Goal: Task Accomplishment & Management: Complete application form

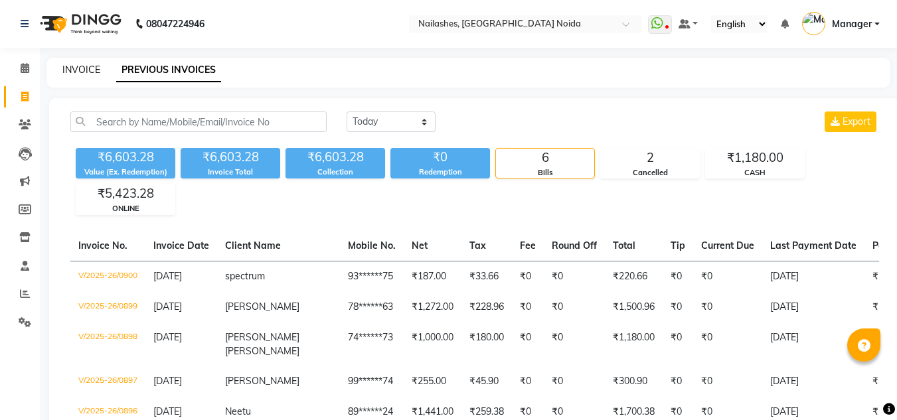
click at [74, 66] on link "INVOICE" at bounding box center [81, 70] width 38 height 12
select select "service"
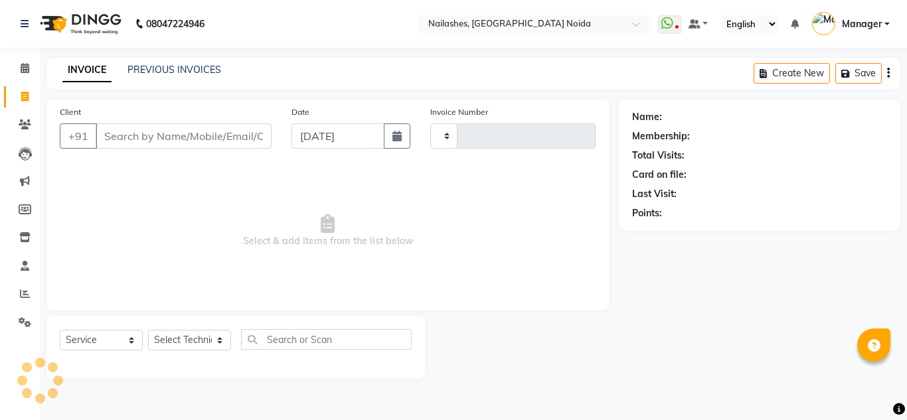
type input "0901"
select select "6068"
click at [192, 343] on select "Select Technician" at bounding box center [189, 340] width 83 height 21
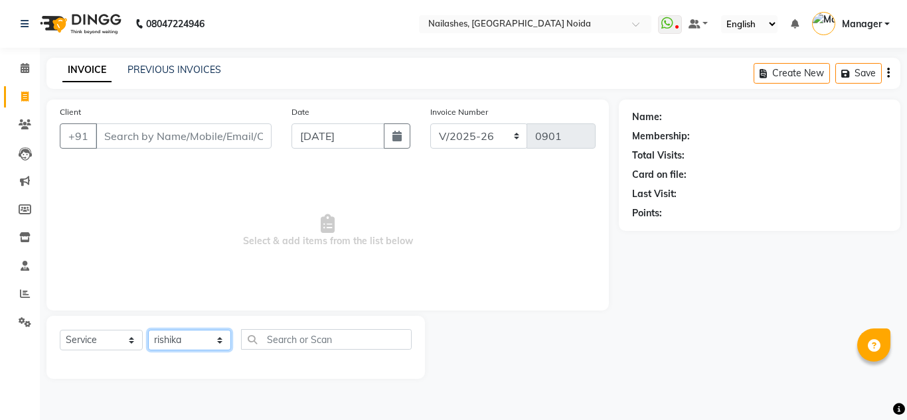
click at [148, 330] on select "Select Technician [PERSON_NAME] [PERSON_NAME] Lokito Manager [PERSON_NAME] [PER…" at bounding box center [189, 340] width 83 height 21
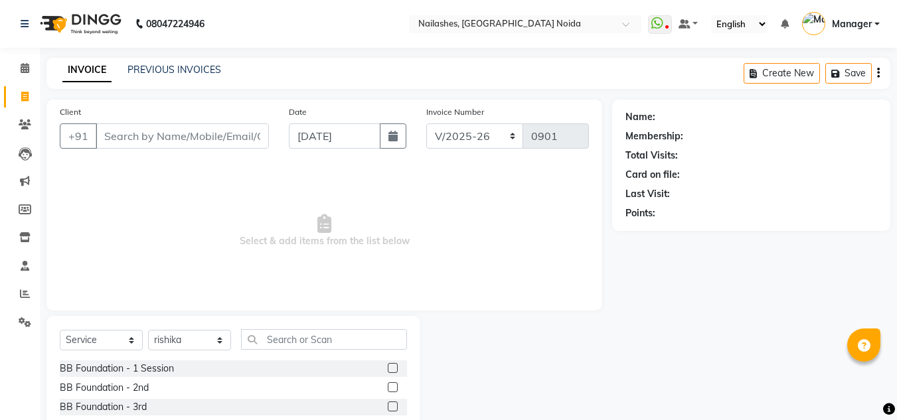
click at [318, 327] on div "Select Service Product Membership Package Voucher Prepaid Gift Card Select Tech…" at bounding box center [233, 414] width 374 height 196
click at [323, 337] on input "text" at bounding box center [324, 339] width 166 height 21
click at [298, 332] on input "text" at bounding box center [324, 339] width 166 height 21
click at [291, 336] on input "text" at bounding box center [324, 339] width 166 height 21
click at [205, 341] on select "Select Technician [PERSON_NAME] [PERSON_NAME] Lokito Manager [PERSON_NAME] [PER…" at bounding box center [189, 340] width 83 height 21
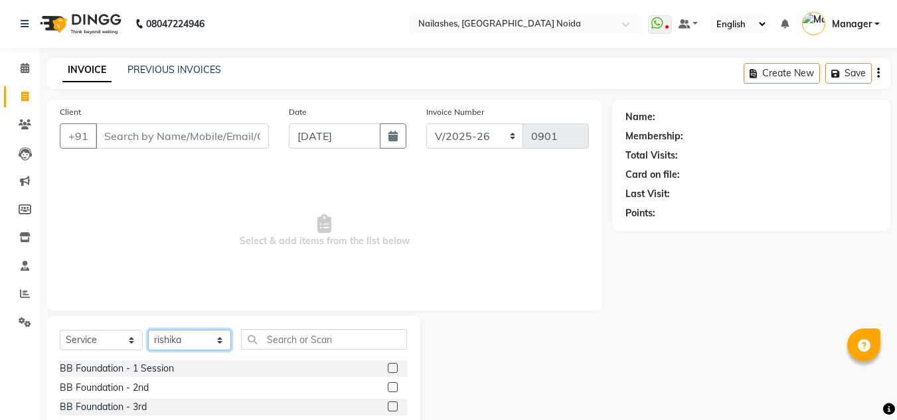
select select "88046"
click at [148, 330] on select "Select Technician [PERSON_NAME] [PERSON_NAME] Lokito Manager [PERSON_NAME] [PER…" at bounding box center [189, 340] width 83 height 21
click at [284, 337] on input "text" at bounding box center [324, 339] width 166 height 21
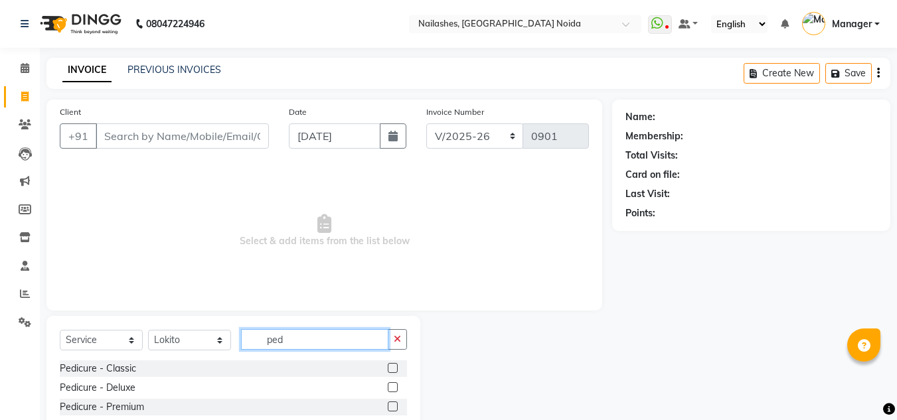
scroll to position [56, 0]
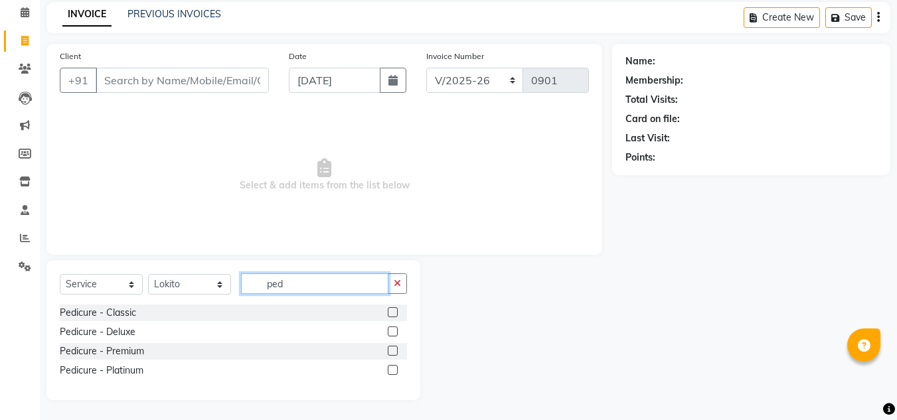
type input "ped"
click at [392, 368] on label at bounding box center [393, 370] width 10 height 10
click at [392, 368] on input "checkbox" at bounding box center [392, 371] width 9 height 9
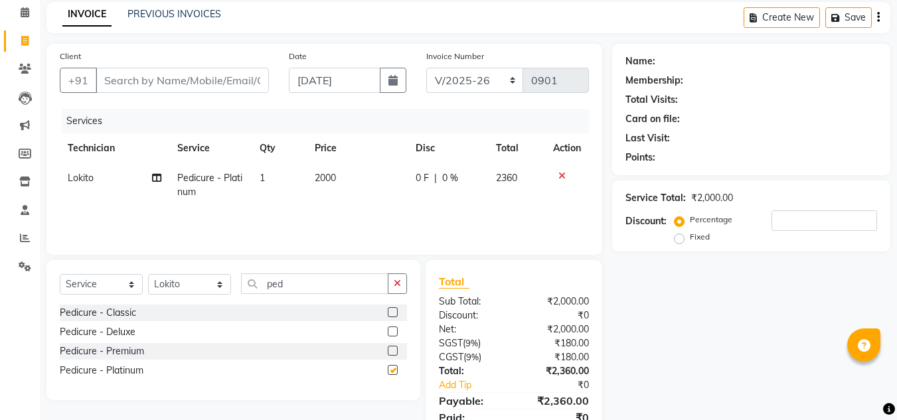
checkbox input "false"
click at [325, 183] on span "2000" at bounding box center [325, 178] width 21 height 12
select select "88046"
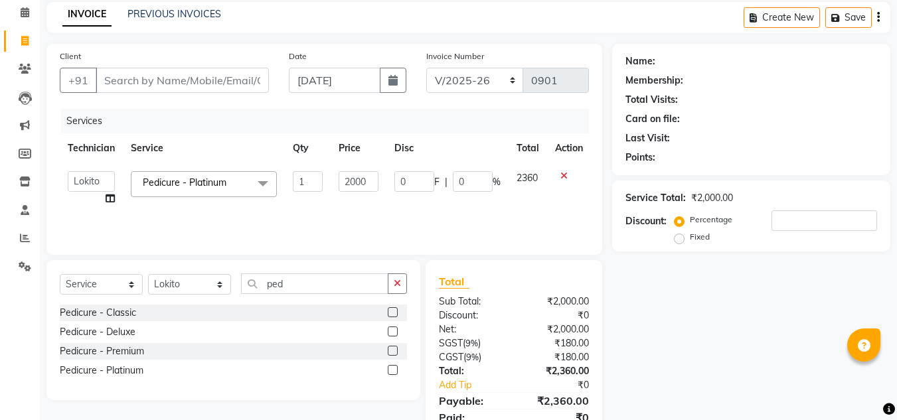
click at [325, 183] on td "1" at bounding box center [308, 188] width 46 height 50
click at [351, 179] on input "2000" at bounding box center [359, 181] width 40 height 21
type input "1695"
click at [383, 200] on td "1695" at bounding box center [359, 188] width 56 height 50
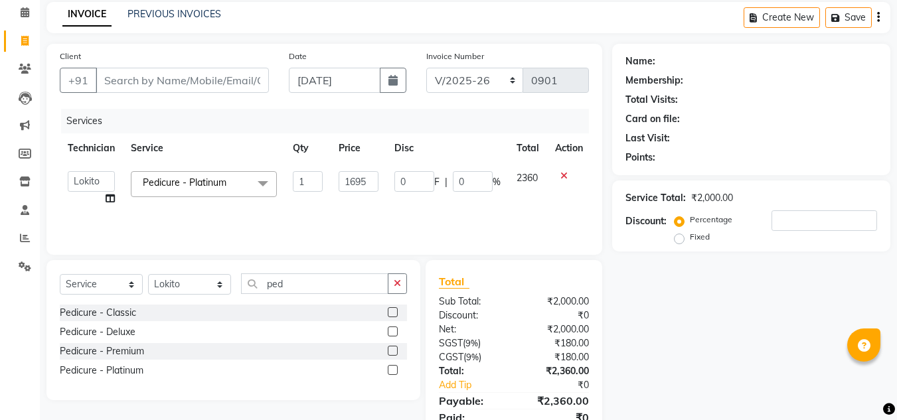
select select "88046"
click at [165, 280] on select "Select Technician [PERSON_NAME] [PERSON_NAME] Lokito Manager [PERSON_NAME] [PER…" at bounding box center [189, 284] width 83 height 21
select select "46557"
click at [148, 274] on select "Select Technician [PERSON_NAME] [PERSON_NAME] Lokito Manager [PERSON_NAME] [PER…" at bounding box center [189, 284] width 83 height 21
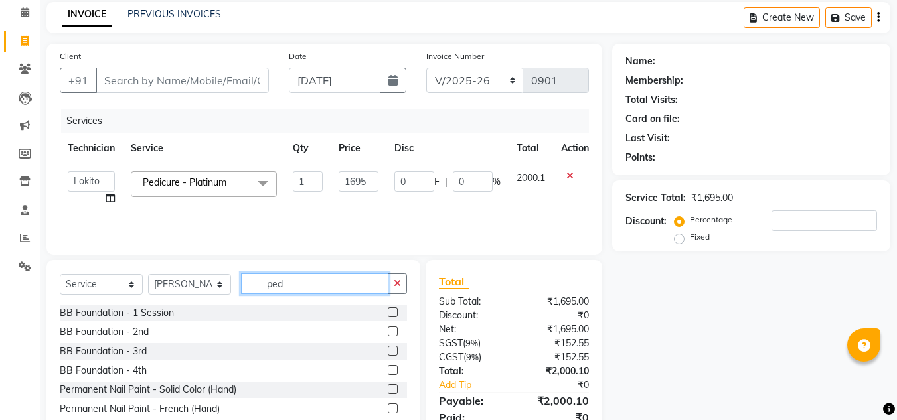
click at [307, 286] on input "ped" at bounding box center [314, 284] width 147 height 21
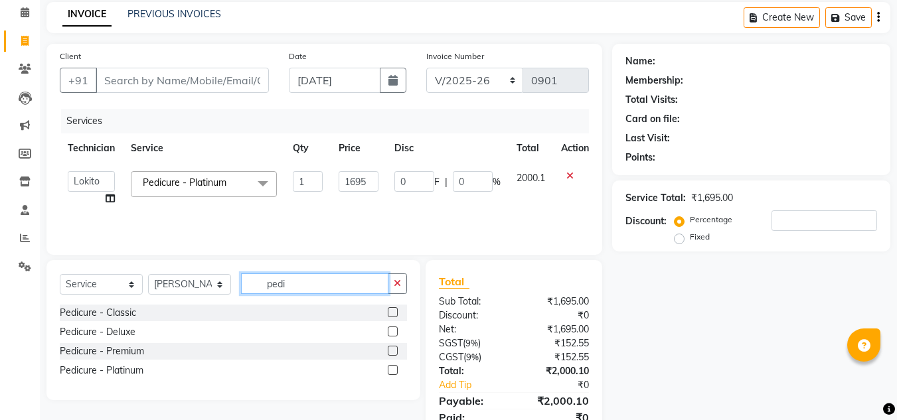
scroll to position [74, 0]
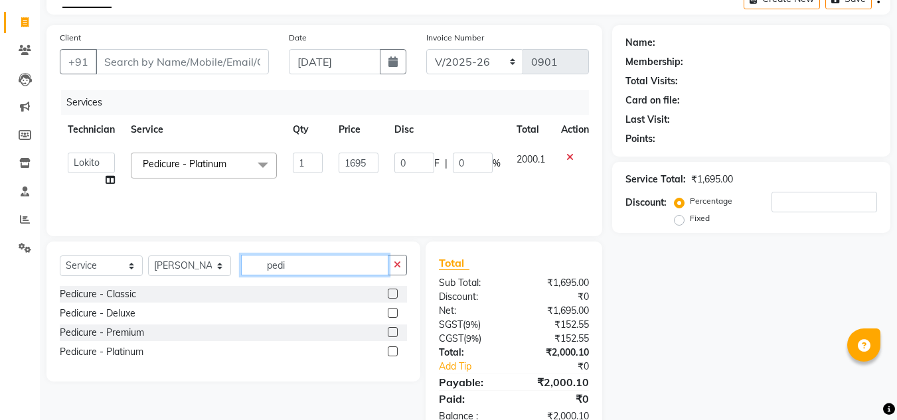
type input "pedi"
click at [392, 354] on label at bounding box center [393, 352] width 10 height 10
click at [392, 354] on input "checkbox" at bounding box center [392, 352] width 9 height 9
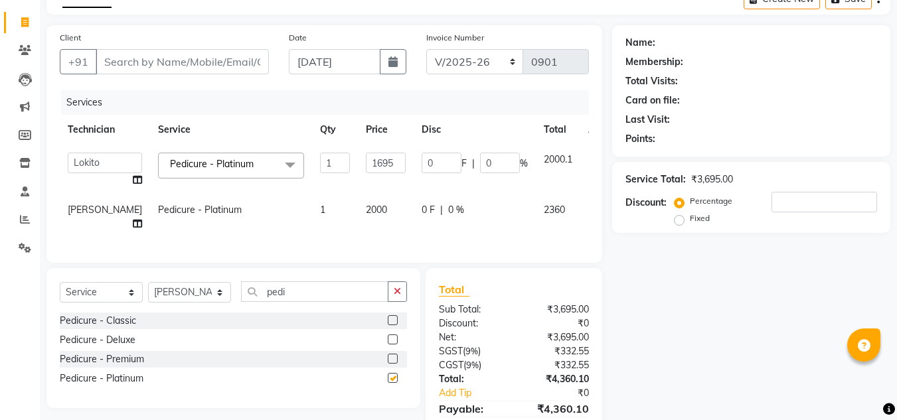
checkbox input "false"
click at [358, 219] on td "2000" at bounding box center [386, 217] width 56 height 44
select select "46557"
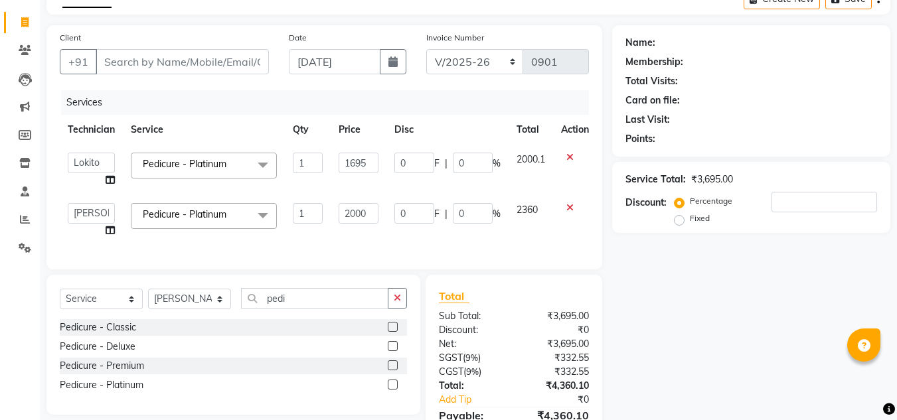
click at [352, 219] on input "2000" at bounding box center [359, 213] width 40 height 21
type input "1695"
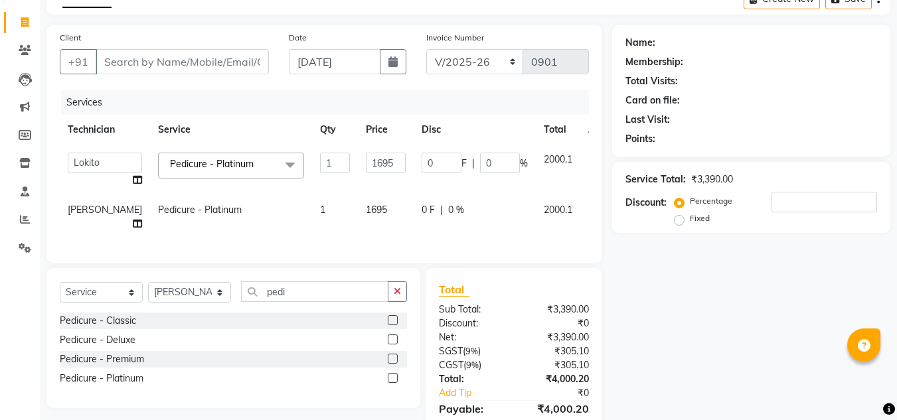
click at [381, 231] on div "Services Technician Service Qty Price Disc Total Action [PERSON_NAME] [PERSON_N…" at bounding box center [324, 169] width 529 height 159
click at [209, 295] on select "Select Technician [PERSON_NAME] [PERSON_NAME] Lokito Manager [PERSON_NAME] [PER…" at bounding box center [189, 292] width 83 height 21
select select "62846"
click at [148, 282] on select "Select Technician [PERSON_NAME] [PERSON_NAME] Lokito Manager [PERSON_NAME] [PER…" at bounding box center [189, 292] width 83 height 21
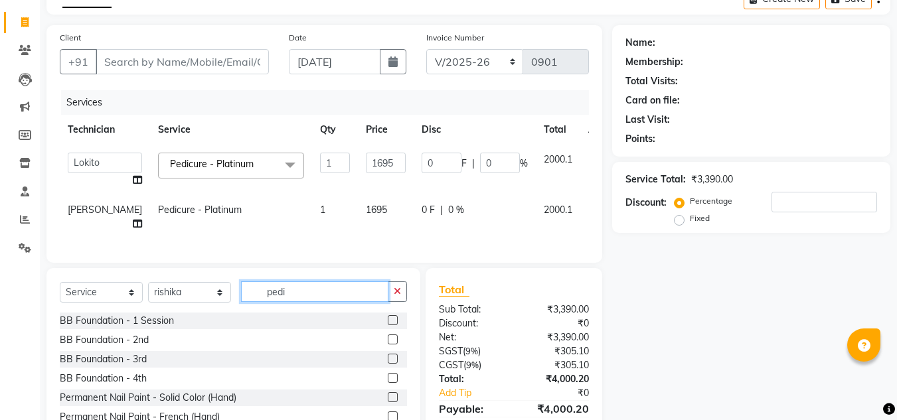
click at [302, 292] on input "pedi" at bounding box center [314, 292] width 147 height 21
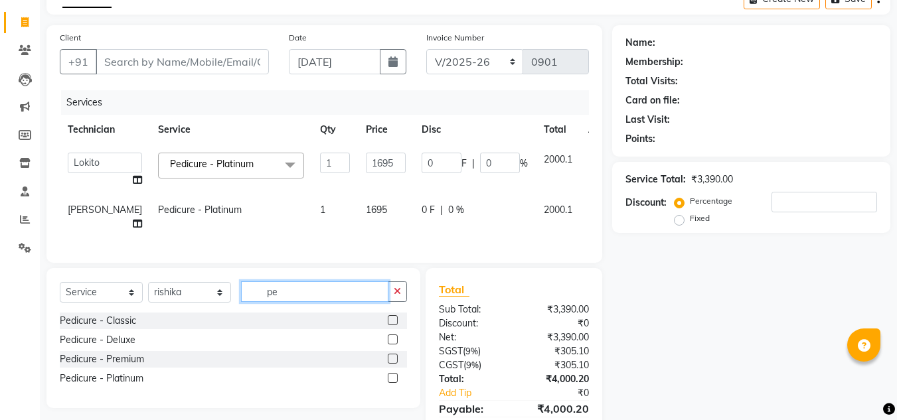
type input "p"
type input "dtan"
click at [393, 315] on label at bounding box center [393, 320] width 10 height 10
click at [393, 317] on input "checkbox" at bounding box center [392, 321] width 9 height 9
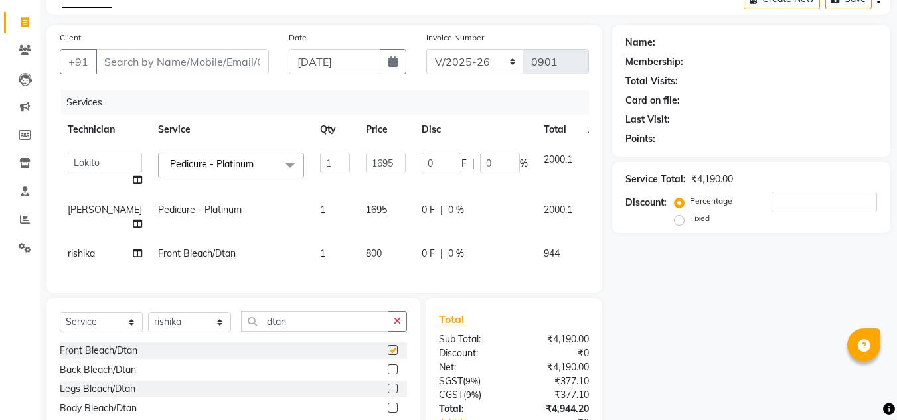
checkbox input "false"
click at [366, 248] on span "800" at bounding box center [374, 254] width 16 height 12
select select "62846"
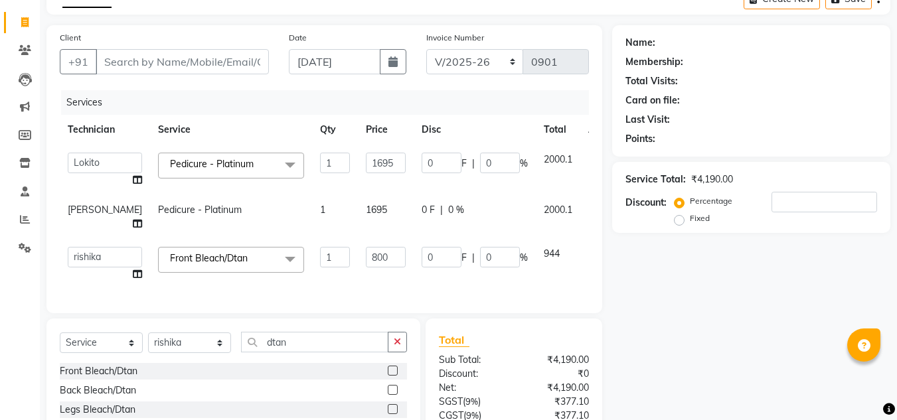
click at [366, 247] on input "800" at bounding box center [386, 257] width 40 height 21
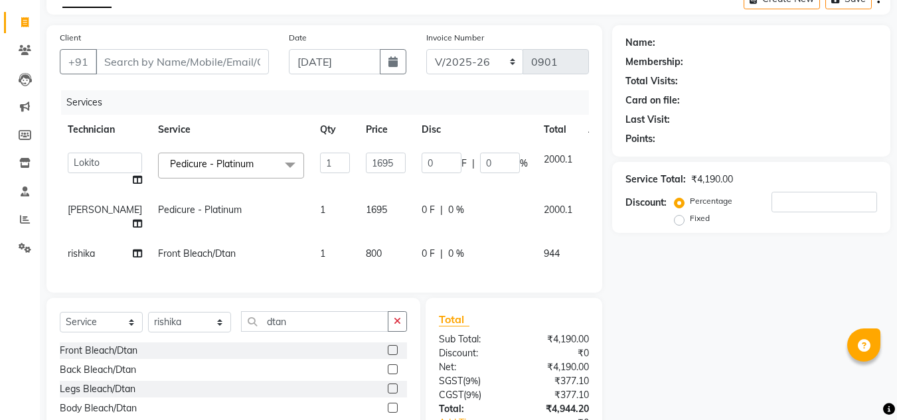
click at [594, 247] on icon at bounding box center [597, 251] width 7 height 9
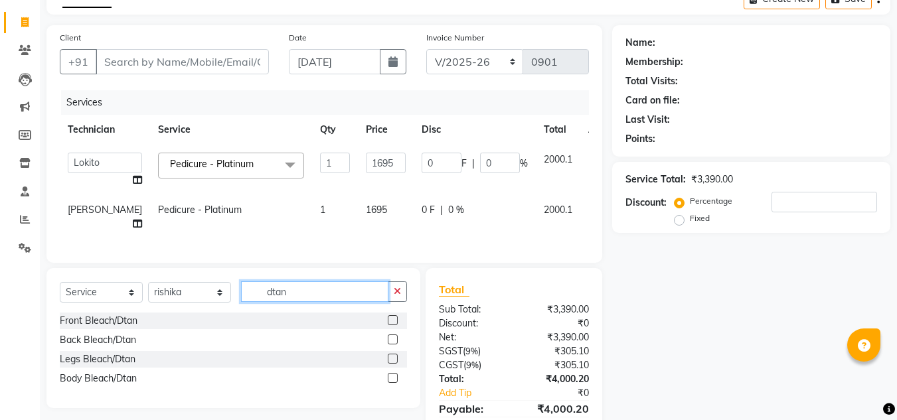
click at [315, 289] on input "dtan" at bounding box center [314, 292] width 147 height 21
type input "d"
type input "face"
click at [393, 316] on label at bounding box center [393, 320] width 10 height 10
click at [393, 317] on input "checkbox" at bounding box center [392, 321] width 9 height 9
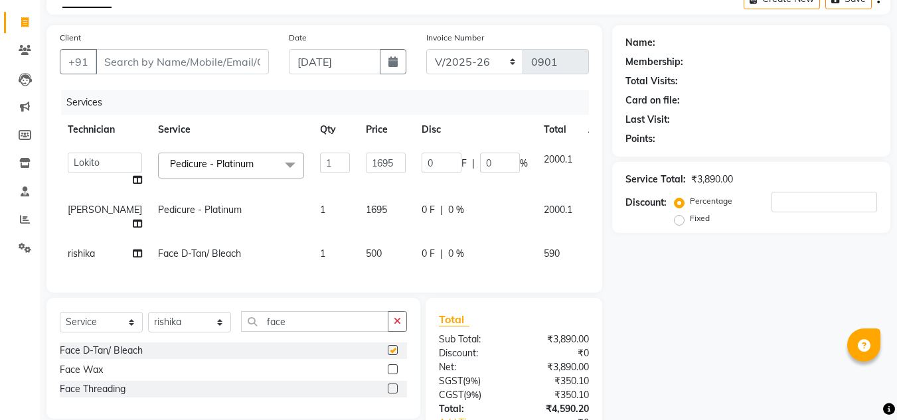
checkbox input "false"
click at [366, 248] on span "500" at bounding box center [374, 254] width 16 height 12
select select "62846"
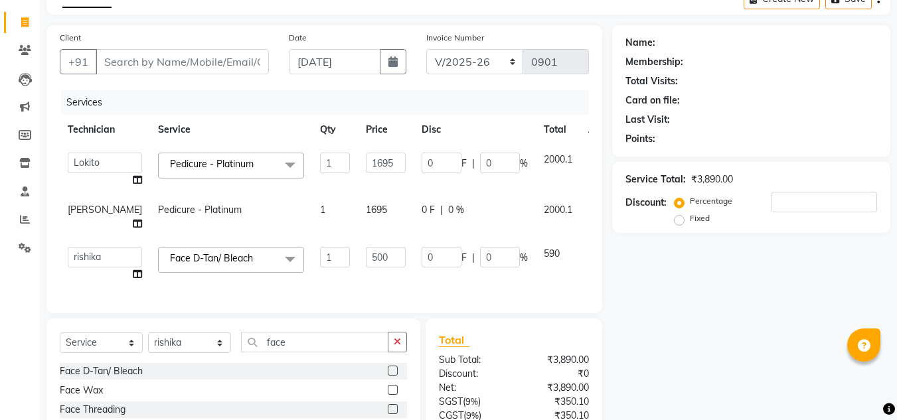
click at [366, 247] on input "500" at bounding box center [386, 257] width 40 height 21
type input "424"
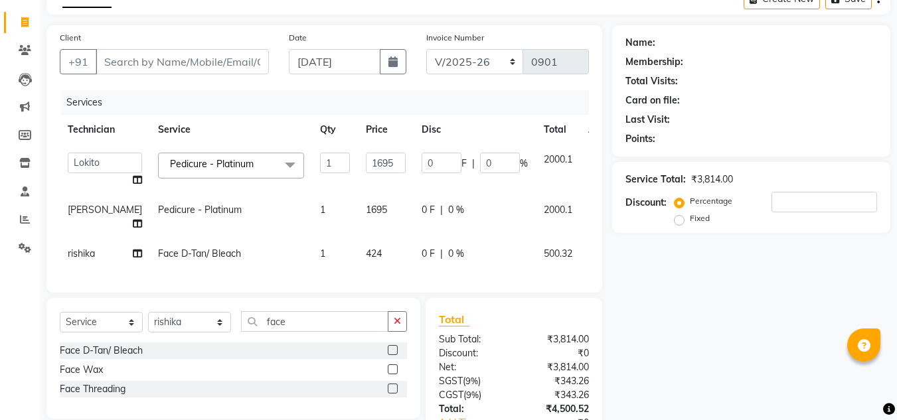
click at [371, 260] on div "Services Technician Service Qty Price Disc Total Action [PERSON_NAME] [PERSON_N…" at bounding box center [324, 184] width 529 height 189
click at [298, 319] on input "face" at bounding box center [314, 321] width 147 height 21
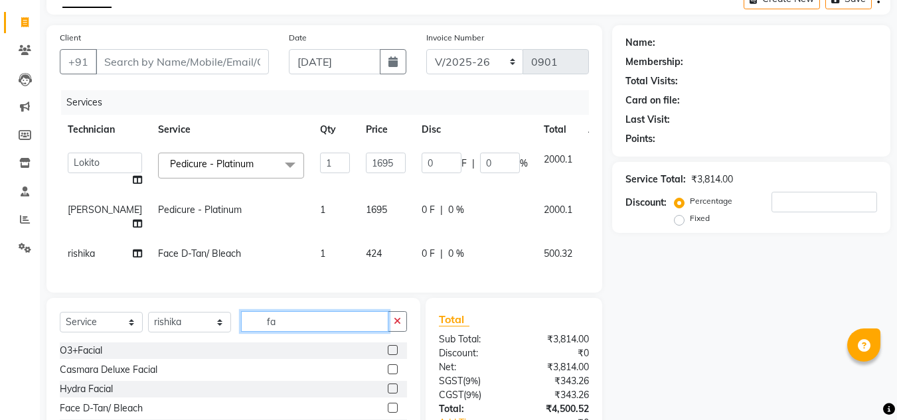
type input "f"
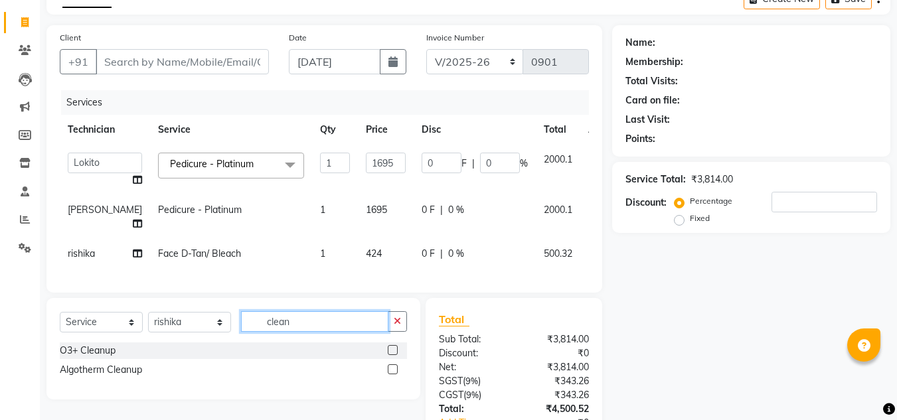
type input "clean"
click at [392, 347] on label at bounding box center [393, 350] width 10 height 10
click at [392, 347] on input "checkbox" at bounding box center [392, 351] width 9 height 9
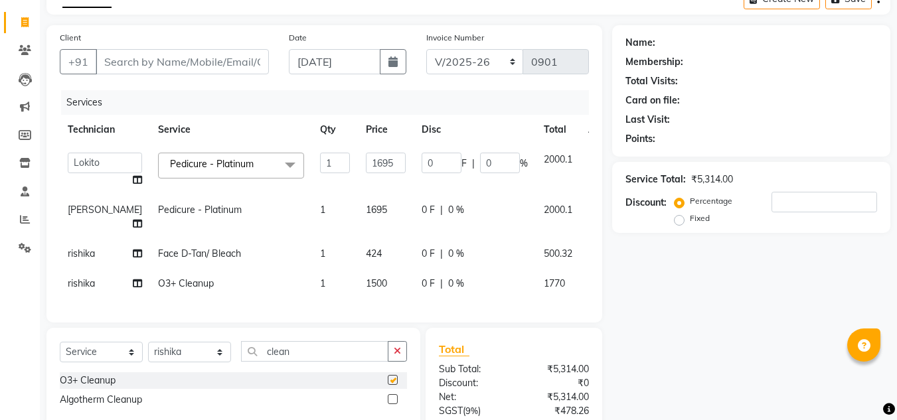
checkbox input "false"
click at [366, 278] on span "1500" at bounding box center [376, 284] width 21 height 12
select select "62846"
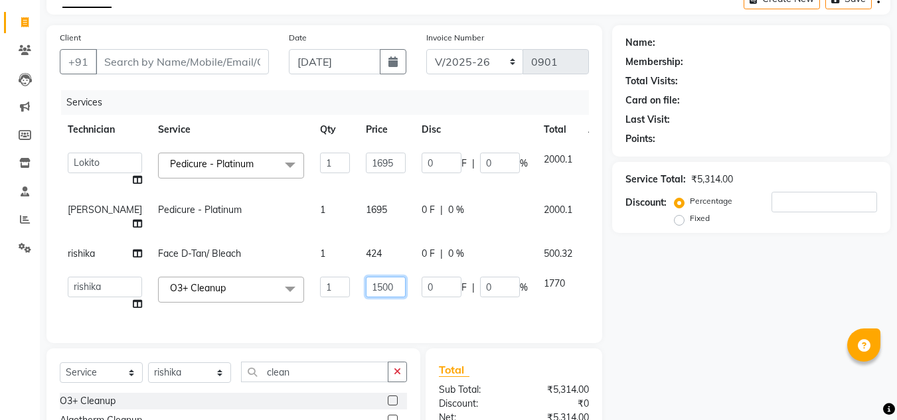
click at [366, 277] on input "1500" at bounding box center [386, 287] width 40 height 21
type input "1272"
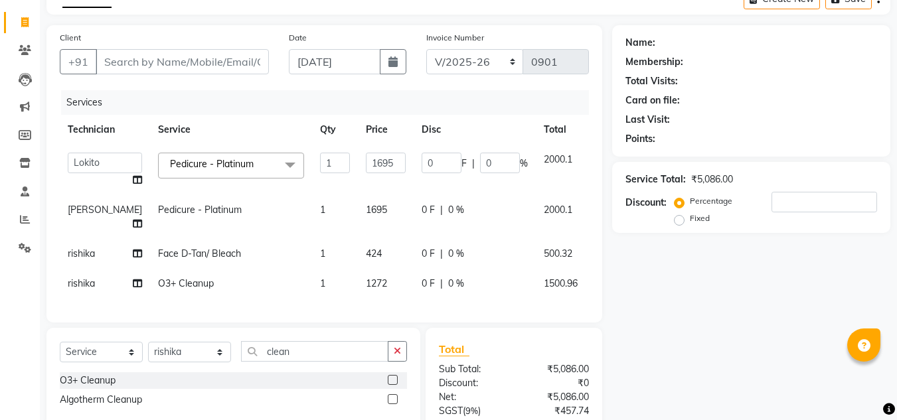
click at [373, 287] on div "Services Technician Service Qty Price Disc Total Action [PERSON_NAME] [PERSON_N…" at bounding box center [324, 199] width 529 height 219
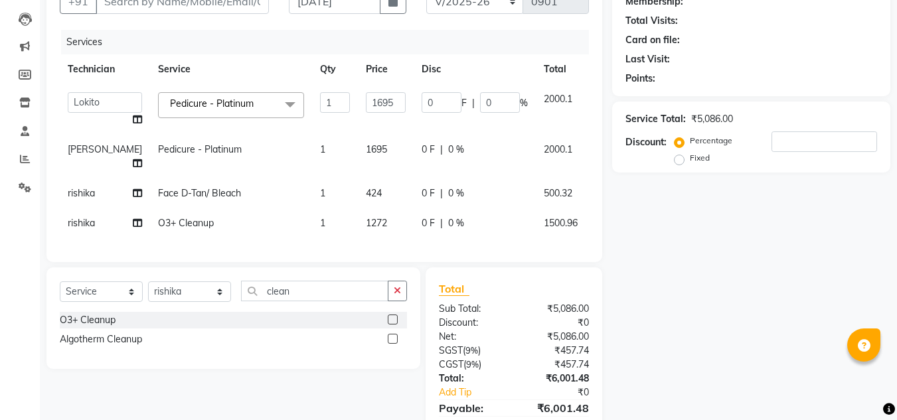
scroll to position [143, 0]
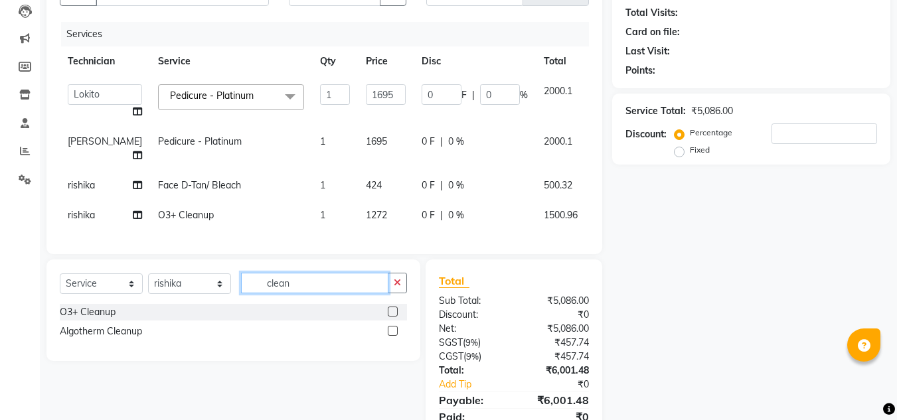
click at [309, 280] on input "clean" at bounding box center [314, 283] width 147 height 21
type input "c"
type input "arm"
click at [398, 307] on label at bounding box center [393, 312] width 10 height 10
click at [396, 308] on input "checkbox" at bounding box center [392, 312] width 9 height 9
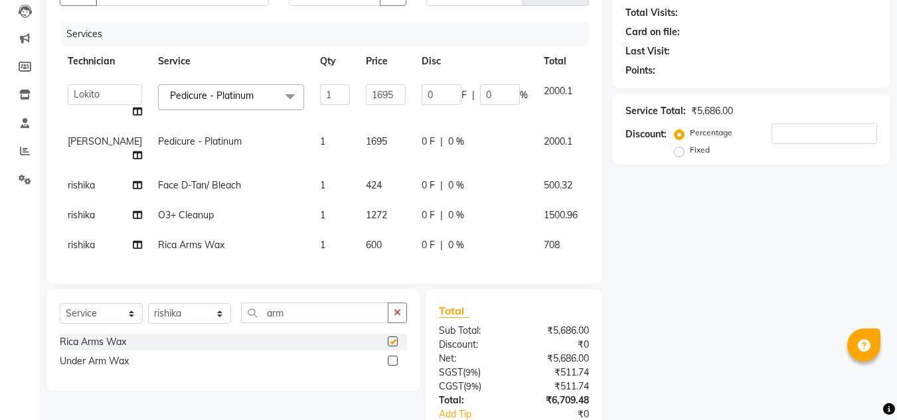
checkbox input "false"
click at [366, 239] on span "600" at bounding box center [374, 245] width 16 height 12
select select "62846"
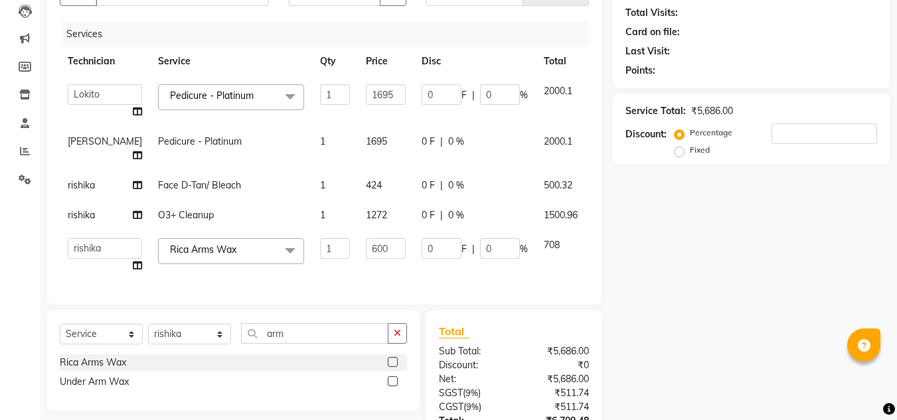
click at [366, 238] on input "600" at bounding box center [386, 248] width 40 height 21
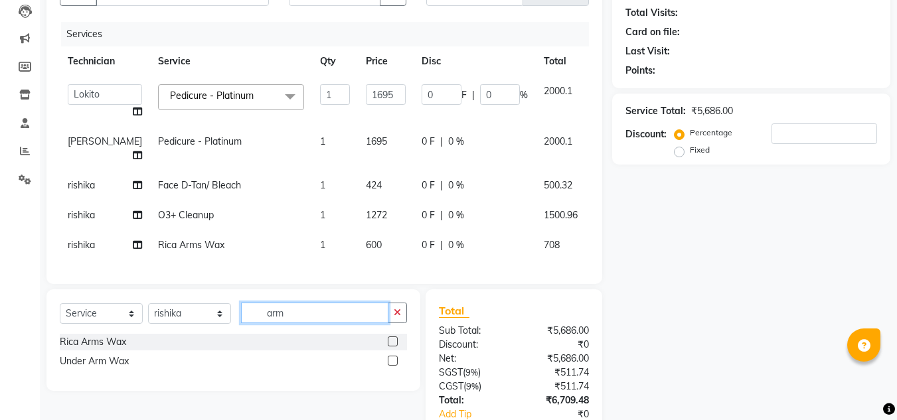
click at [281, 339] on div "Select Service Product Membership Package Voucher Prepaid Gift Card Select Tech…" at bounding box center [233, 341] width 374 height 102
type input "a"
type input "legs"
click at [392, 356] on label at bounding box center [393, 361] width 10 height 10
click at [392, 357] on input "checkbox" at bounding box center [392, 361] width 9 height 9
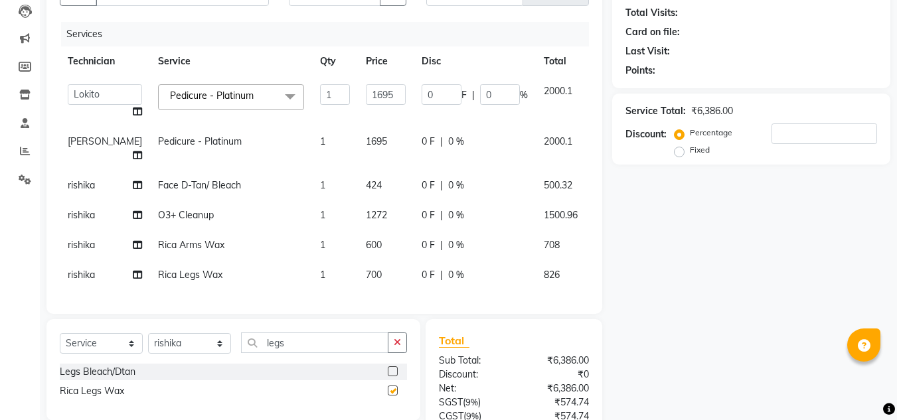
checkbox input "false"
click at [319, 335] on input "legs" at bounding box center [314, 343] width 147 height 21
type input "l"
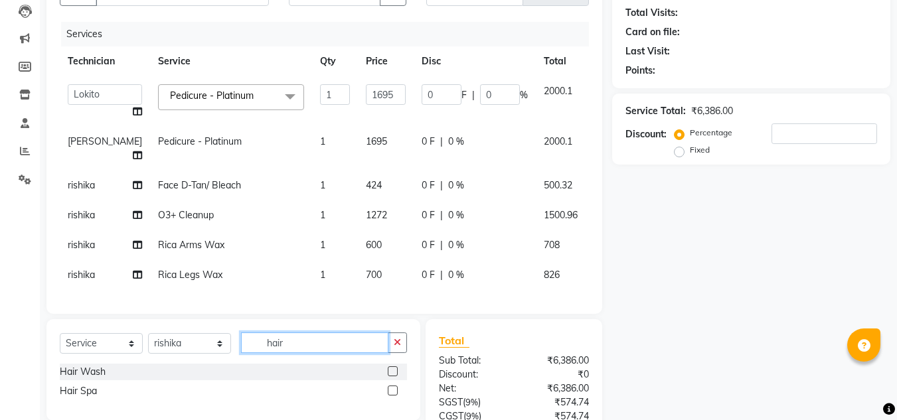
type input "hair"
click at [392, 367] on label at bounding box center [393, 372] width 10 height 10
click at [392, 368] on input "checkbox" at bounding box center [392, 372] width 9 height 9
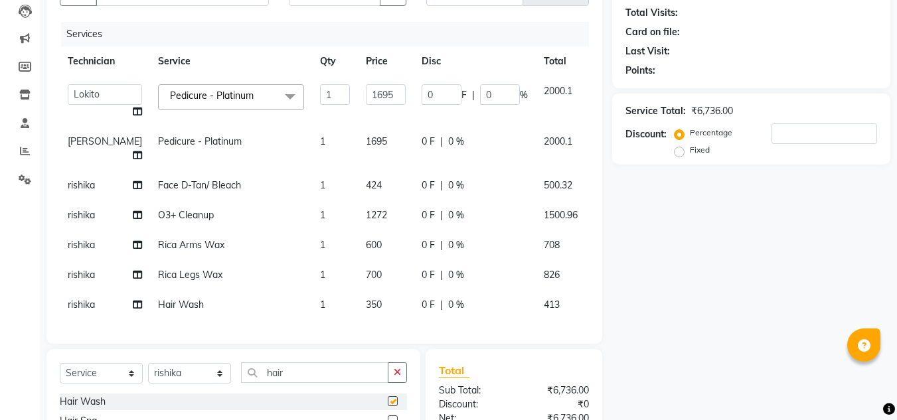
checkbox input "false"
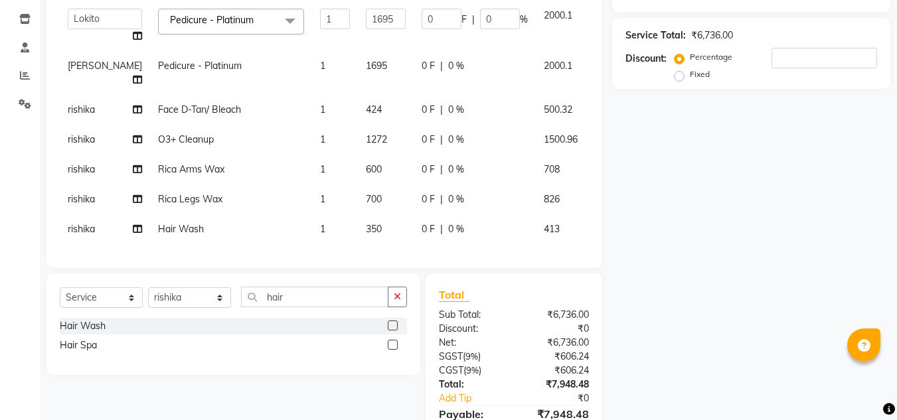
scroll to position [218, 0]
click at [366, 164] on span "600" at bounding box center [374, 170] width 16 height 12
select select "62846"
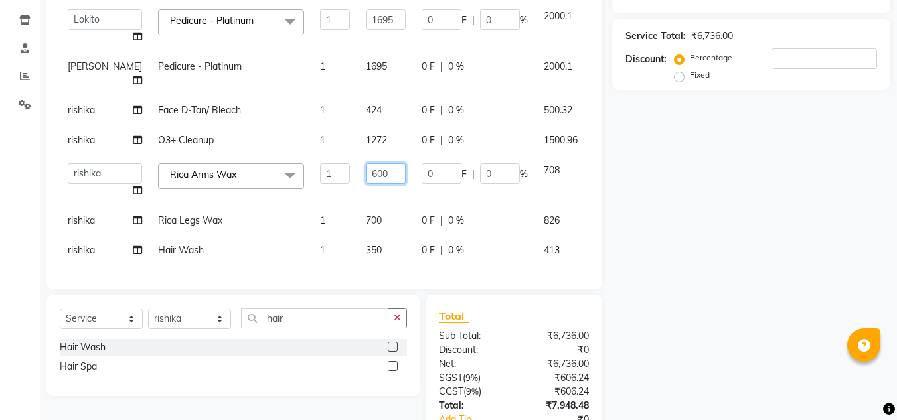
click at [367, 163] on input "600" at bounding box center [386, 173] width 40 height 21
type input "6"
type input "509"
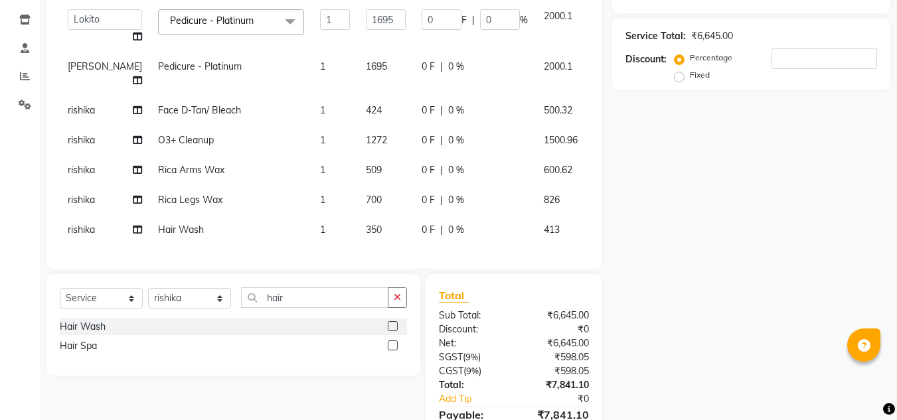
click at [394, 173] on tbody "[PERSON_NAME] [PERSON_NAME] Lokito Manager [PERSON_NAME] [PERSON_NAME] Pedicure…" at bounding box center [345, 123] width 570 height 244
click at [358, 185] on td "700" at bounding box center [386, 200] width 56 height 30
select select "62846"
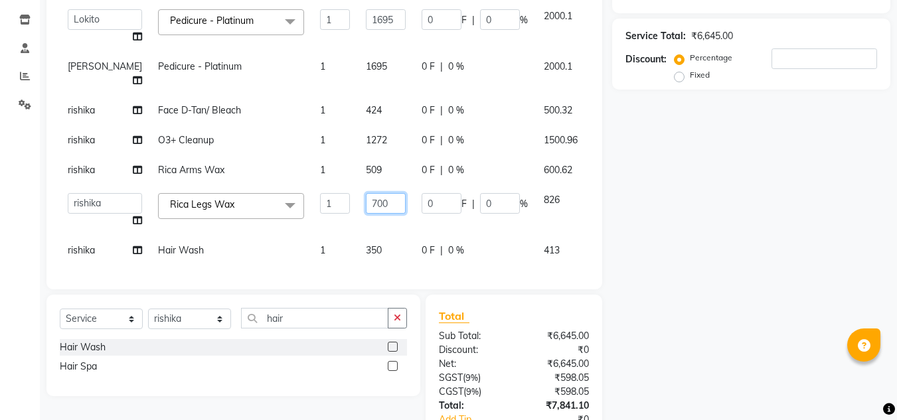
click at [366, 193] on input "700" at bounding box center [386, 203] width 40 height 21
type input "7"
type input "600"
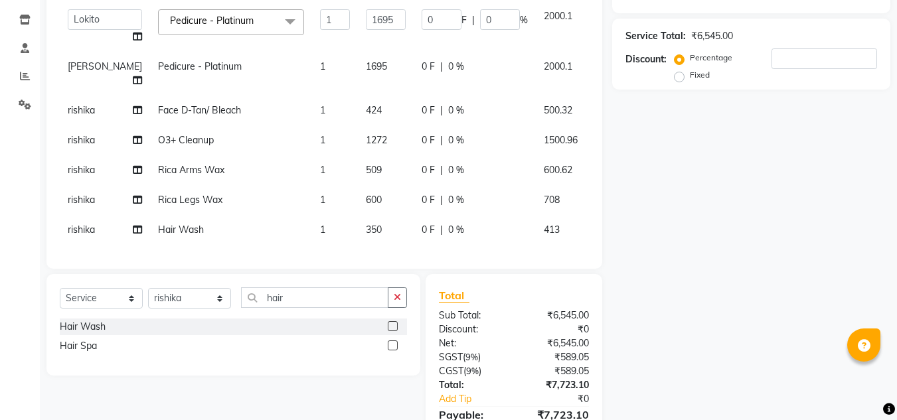
click at [400, 204] on tbody "[PERSON_NAME] [PERSON_NAME] Lokito Manager [PERSON_NAME] [PERSON_NAME] Pedicure…" at bounding box center [345, 123] width 570 height 244
click at [367, 190] on td "600" at bounding box center [386, 200] width 56 height 30
select select "62846"
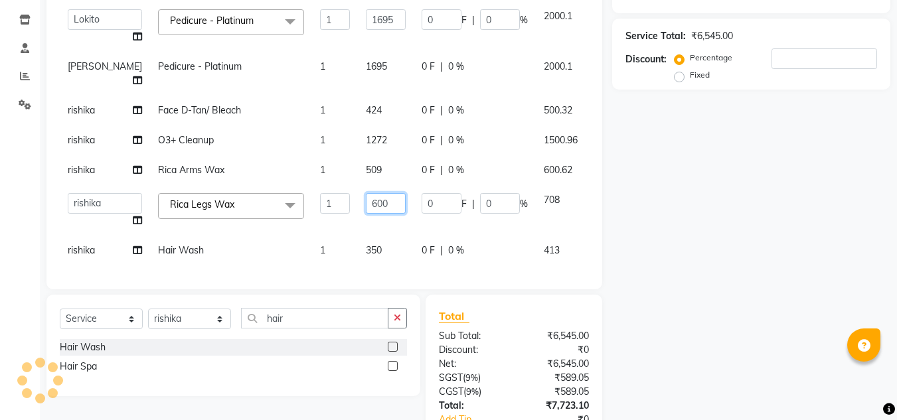
click at [366, 193] on input "600" at bounding box center [386, 203] width 40 height 21
type input "6"
type input "695"
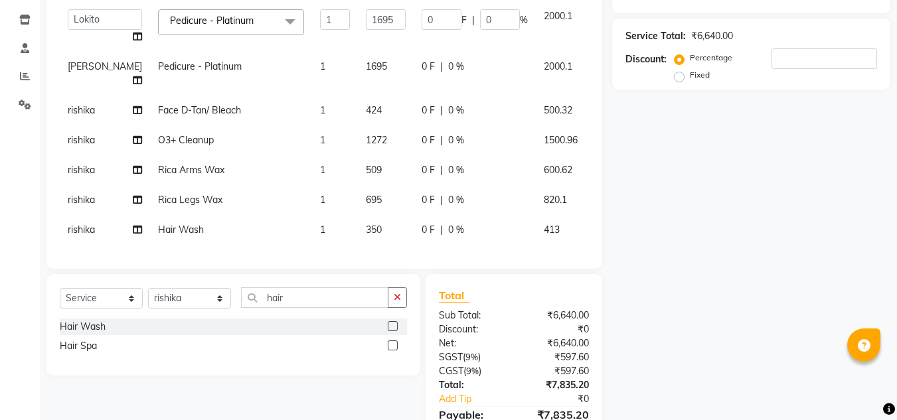
click at [390, 213] on tbody "[PERSON_NAME] [PERSON_NAME] Lokito Manager [PERSON_NAME] [PERSON_NAME] Pedicure…" at bounding box center [345, 123] width 570 height 244
click at [366, 194] on span "695" at bounding box center [374, 200] width 16 height 12
select select "62846"
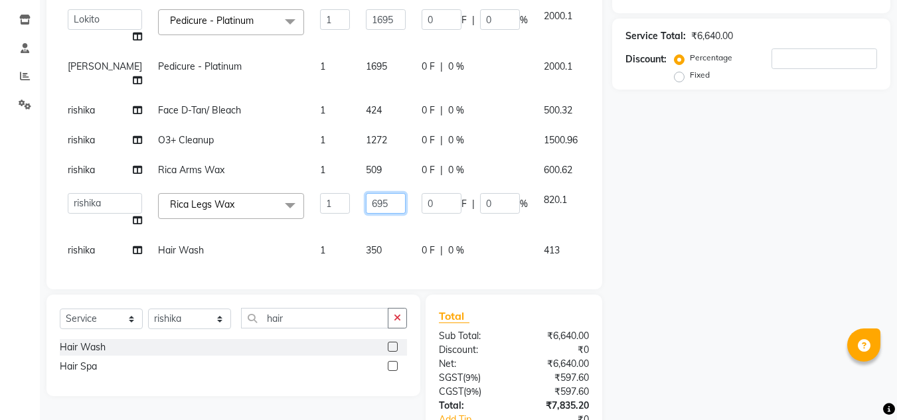
click at [369, 193] on input "695" at bounding box center [386, 203] width 40 height 21
type input "6"
type input "595"
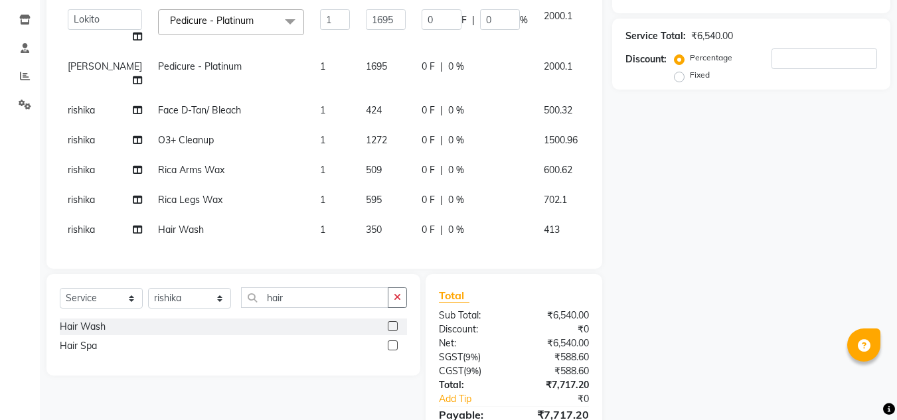
click at [383, 197] on td "595" at bounding box center [386, 200] width 56 height 30
select select "62846"
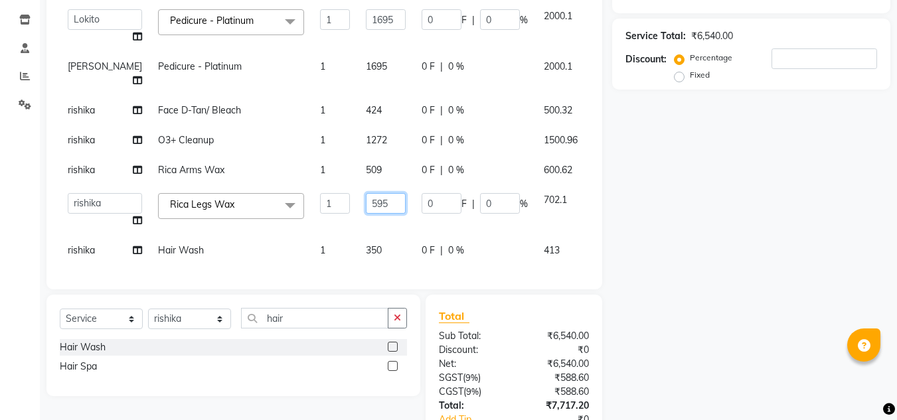
click at [369, 193] on input "595" at bounding box center [386, 203] width 40 height 21
type input "593"
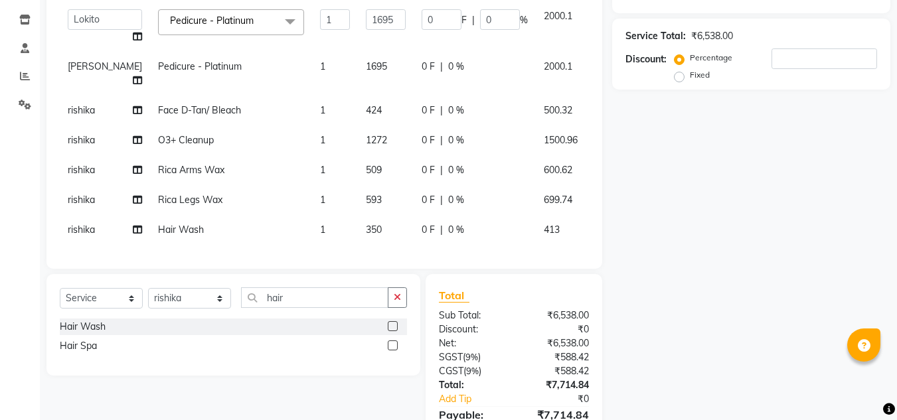
click at [385, 197] on td "593" at bounding box center [386, 200] width 56 height 30
select select "62846"
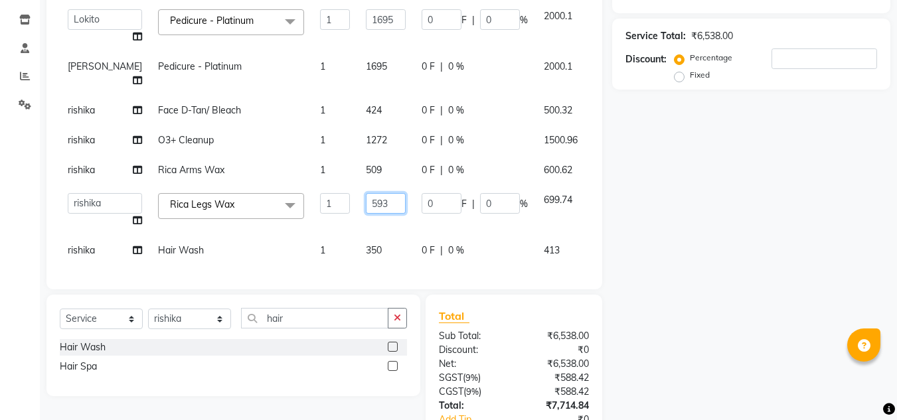
click at [366, 195] on input "593" at bounding box center [386, 203] width 40 height 21
type input "594"
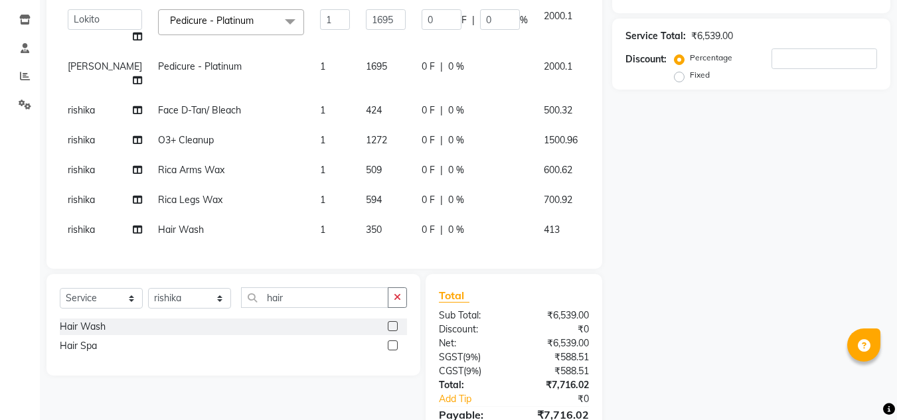
click at [389, 203] on tbody "[PERSON_NAME] [PERSON_NAME] Lokito Manager [PERSON_NAME] [PERSON_NAME] Pedicure…" at bounding box center [345, 123] width 570 height 244
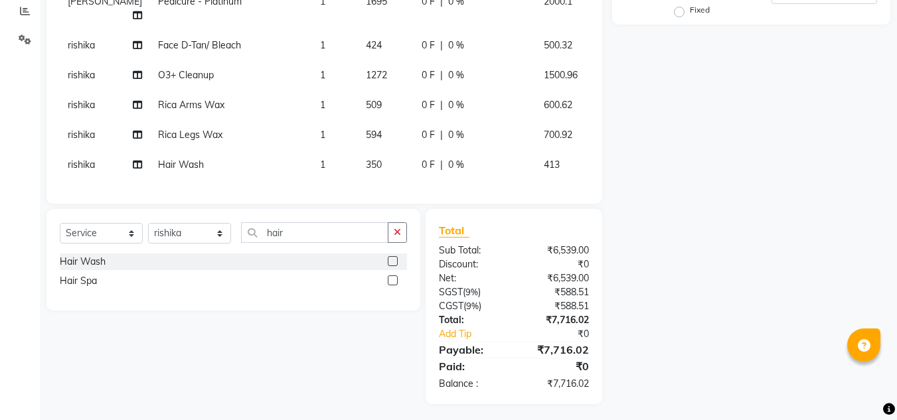
click at [366, 159] on span "350" at bounding box center [374, 165] width 16 height 12
select select "62846"
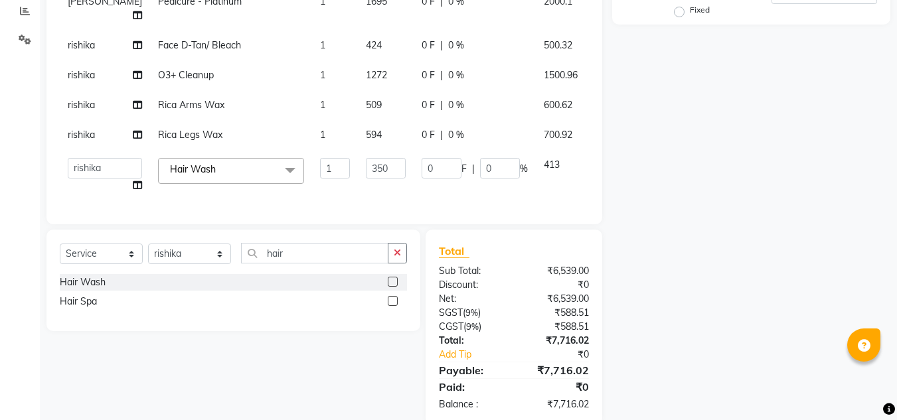
click at [379, 153] on td "350" at bounding box center [386, 175] width 56 height 50
click at [366, 158] on input "350" at bounding box center [386, 168] width 40 height 21
type input "3"
type input "200"
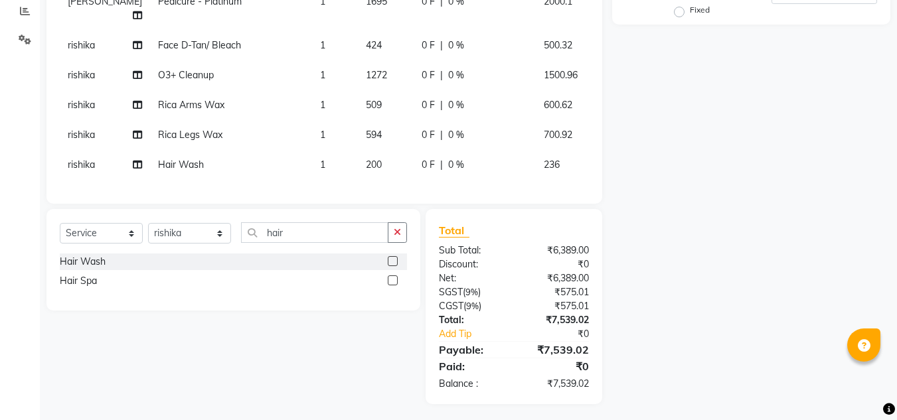
click at [392, 177] on div "Services Technician Service Qty Price Disc Total Action [PERSON_NAME] [PERSON_N…" at bounding box center [324, 36] width 529 height 309
click at [366, 159] on span "200" at bounding box center [374, 165] width 16 height 12
select select "62846"
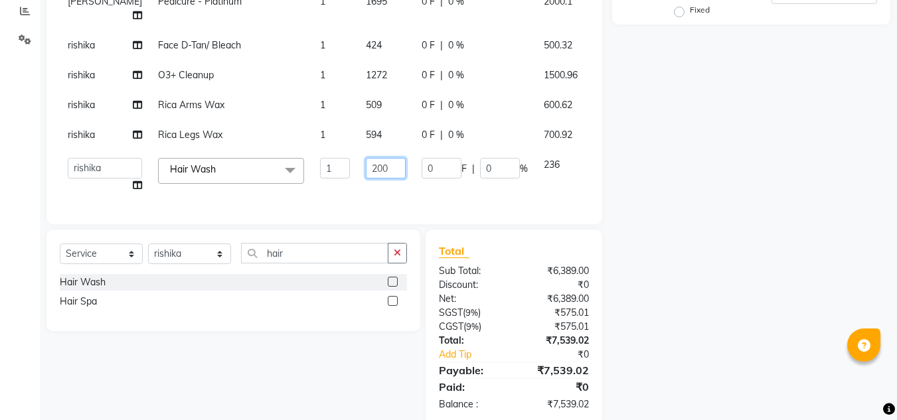
click at [366, 158] on input "200" at bounding box center [386, 168] width 40 height 21
type input "254"
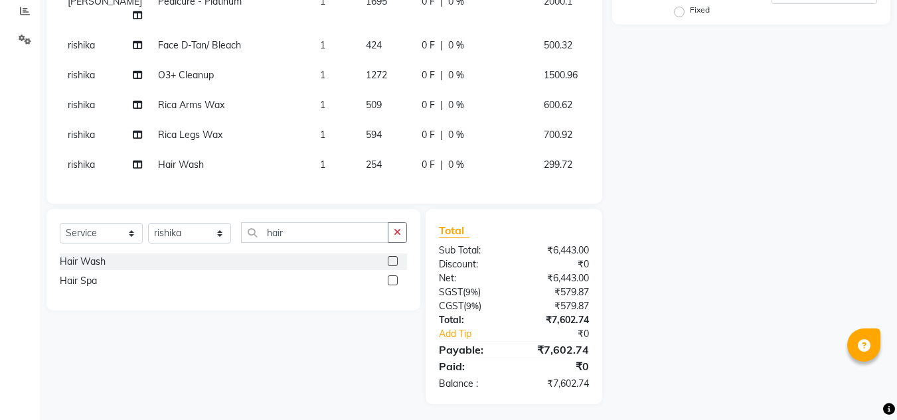
click at [382, 167] on div "Services Technician Service Qty Price Disc Total Action [PERSON_NAME] [PERSON_N…" at bounding box center [324, 36] width 529 height 309
click at [358, 152] on td "254" at bounding box center [386, 165] width 56 height 30
select select "62846"
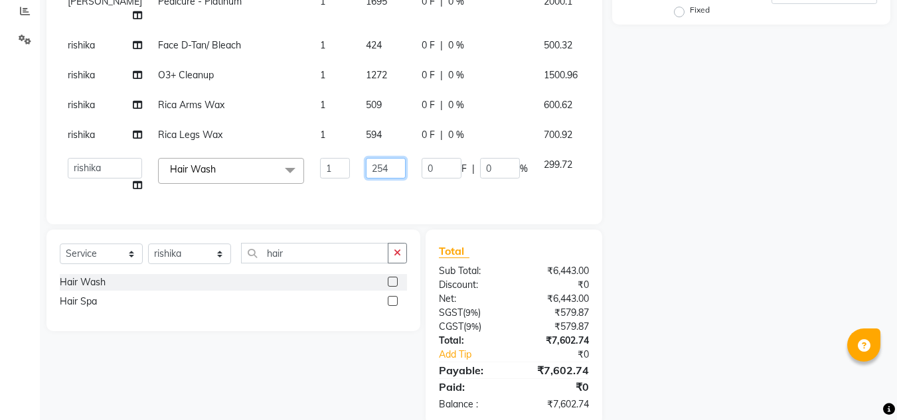
click at [366, 158] on input "254" at bounding box center [386, 168] width 40 height 21
type input "260"
click at [390, 172] on div "Services Technician Service Qty Price Disc Total Action [PERSON_NAME] [PERSON_N…" at bounding box center [324, 46] width 529 height 329
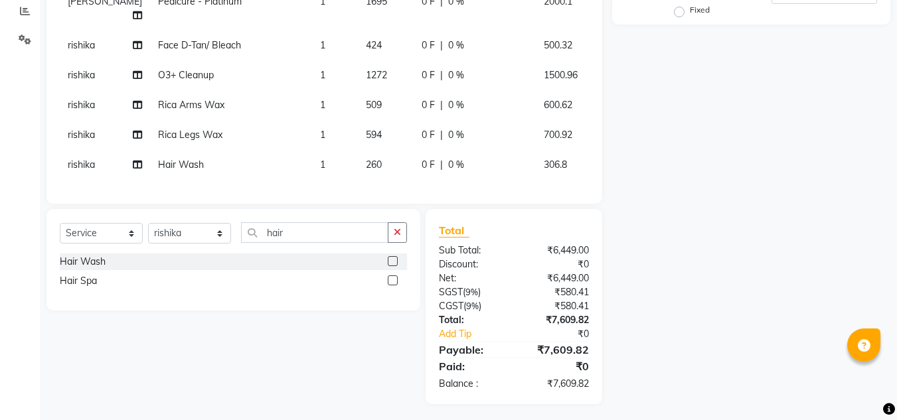
click at [358, 150] on td "260" at bounding box center [386, 165] width 56 height 30
select select "62846"
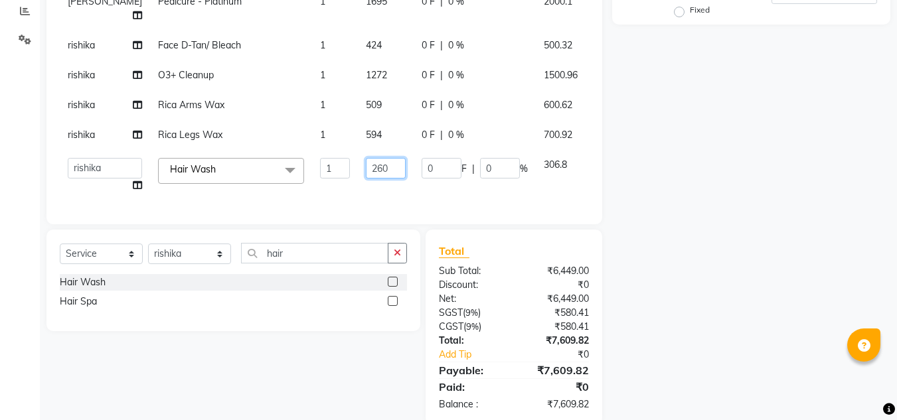
click at [367, 158] on input "260" at bounding box center [386, 168] width 40 height 21
type input "270"
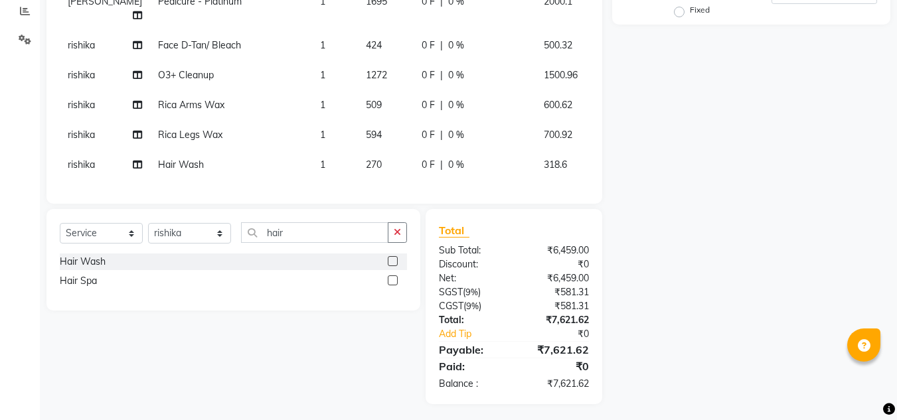
click at [402, 174] on div "Services Technician Service Qty Price Disc Total Action [PERSON_NAME] [PERSON_N…" at bounding box center [324, 36] width 529 height 309
click at [358, 150] on td "270" at bounding box center [386, 165] width 56 height 30
select select "62846"
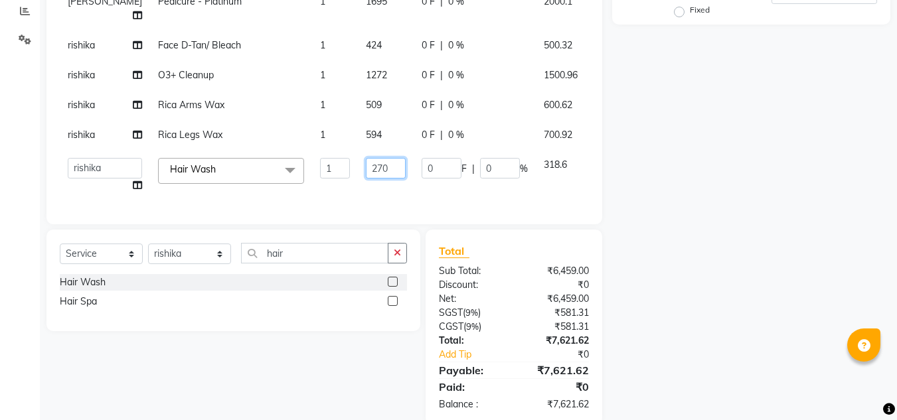
click at [366, 158] on input "270" at bounding box center [386, 168] width 40 height 21
type input "280"
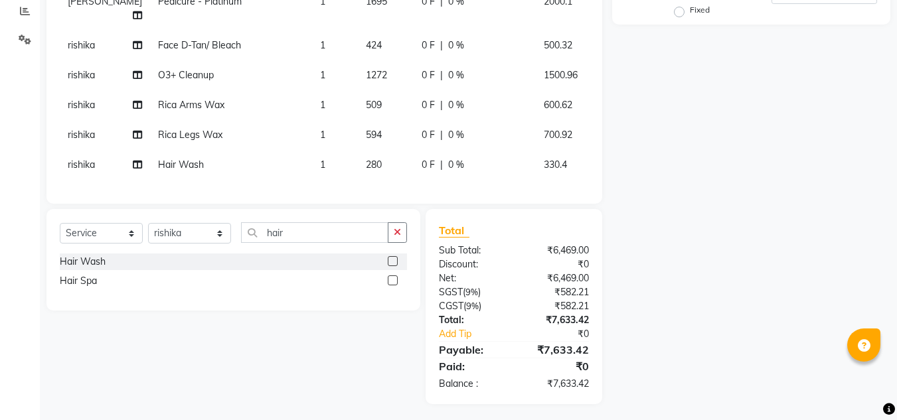
click at [379, 164] on td "280" at bounding box center [386, 165] width 56 height 30
select select "62846"
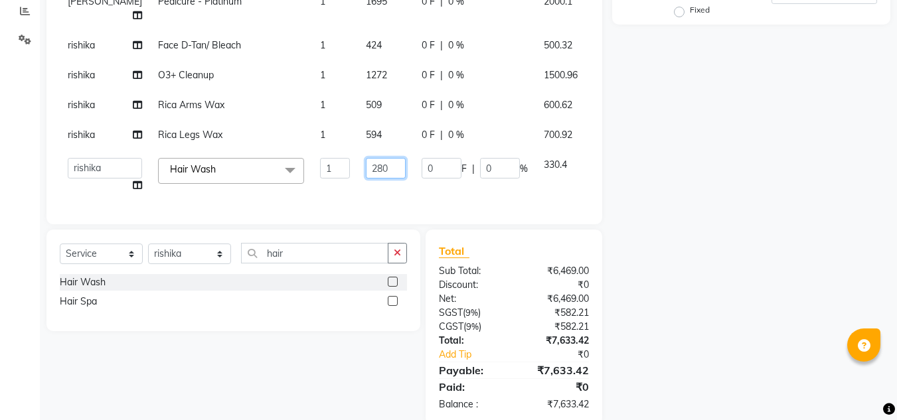
click at [369, 158] on input "280" at bounding box center [386, 168] width 40 height 21
type input "2"
type input "300"
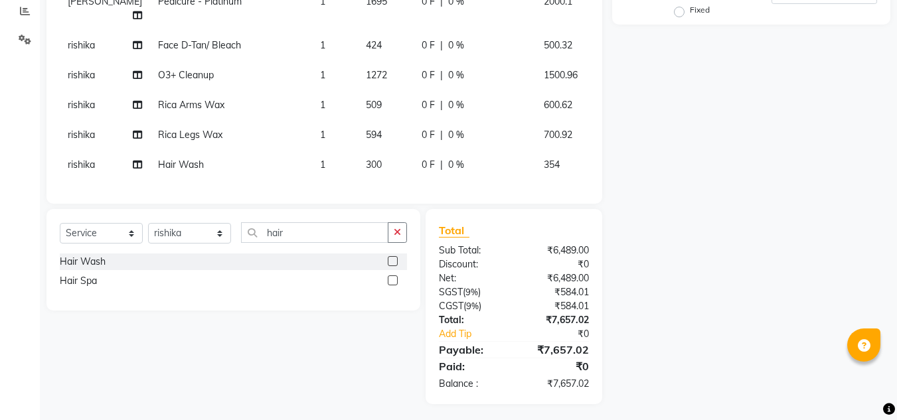
click at [405, 186] on div "Services Technician Service Qty Price Disc Total Action [PERSON_NAME] [PERSON_N…" at bounding box center [324, 36] width 529 height 309
click at [358, 150] on td "300" at bounding box center [386, 165] width 56 height 30
select select "62846"
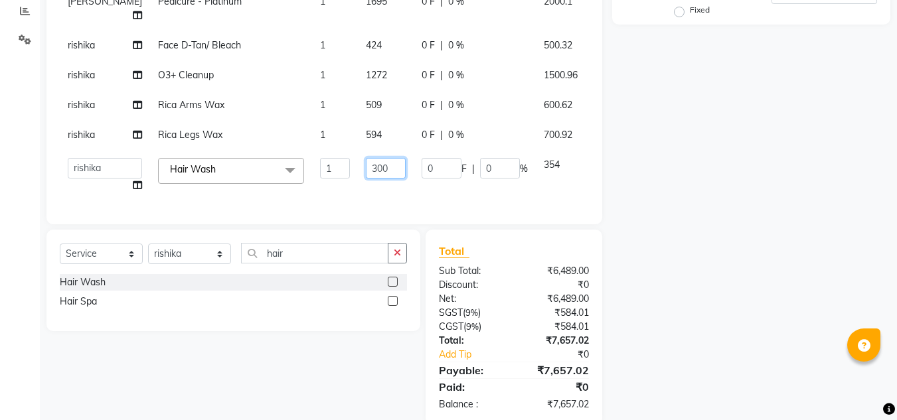
click at [375, 158] on input "300" at bounding box center [386, 168] width 40 height 21
type input "3"
type input "296"
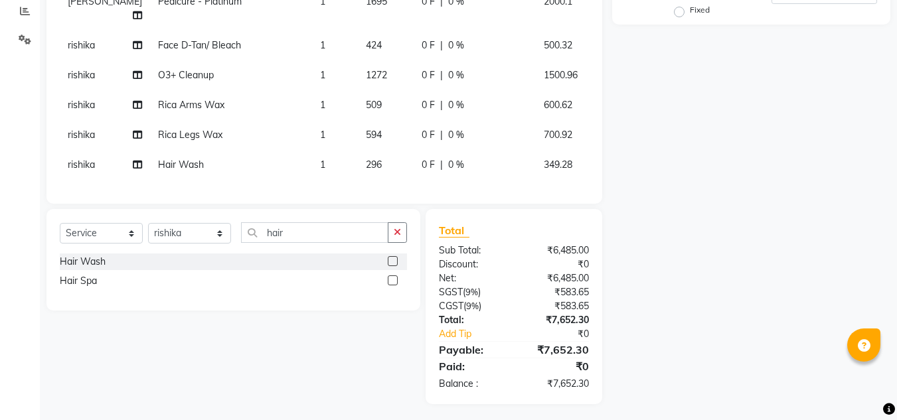
click at [398, 172] on div "Services Technician Service Qty Price Disc Total Action [PERSON_NAME] [PERSON_N…" at bounding box center [324, 36] width 529 height 309
click at [358, 150] on td "296" at bounding box center [386, 165] width 56 height 30
select select "62846"
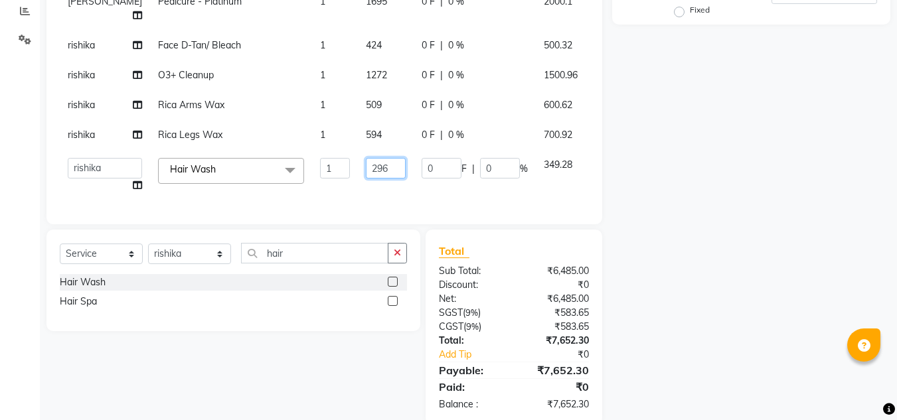
click at [367, 158] on input "296" at bounding box center [386, 168] width 40 height 21
type input "297"
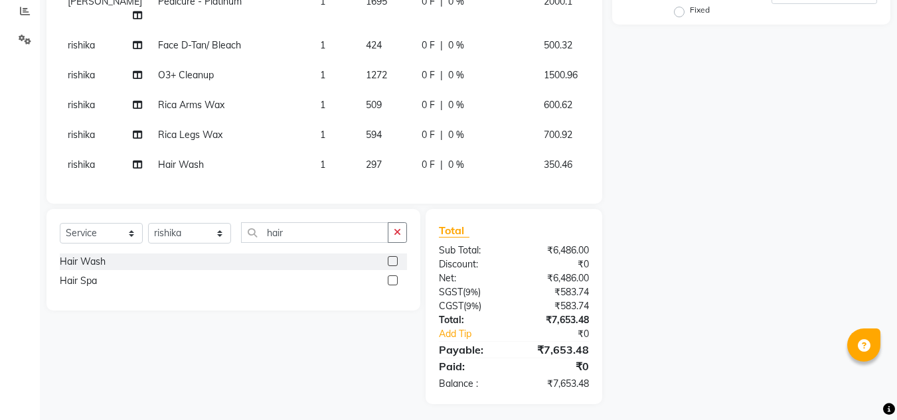
click at [385, 171] on div "Services Technician Service Qty Price Disc Total Action [PERSON_NAME] [PERSON_N…" at bounding box center [324, 36] width 529 height 309
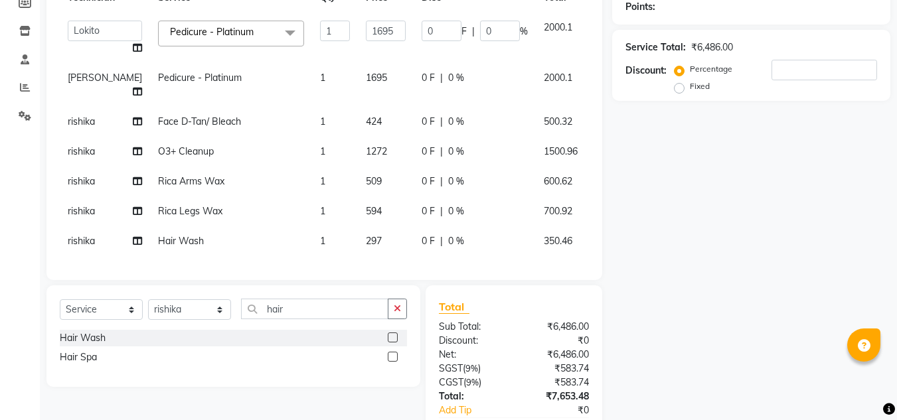
scroll to position [207, 0]
click at [192, 307] on select "Select Technician [PERSON_NAME] [PERSON_NAME] Lokito Manager [PERSON_NAME] [PER…" at bounding box center [189, 309] width 83 height 21
select select "46557"
click at [148, 299] on select "Select Technician [PERSON_NAME] [PERSON_NAME] Lokito Manager [PERSON_NAME] [PER…" at bounding box center [189, 309] width 83 height 21
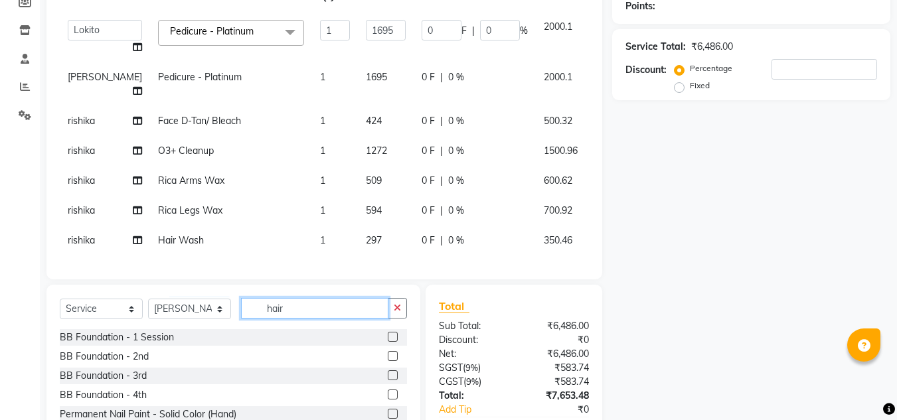
click at [303, 304] on input "hair" at bounding box center [314, 308] width 147 height 21
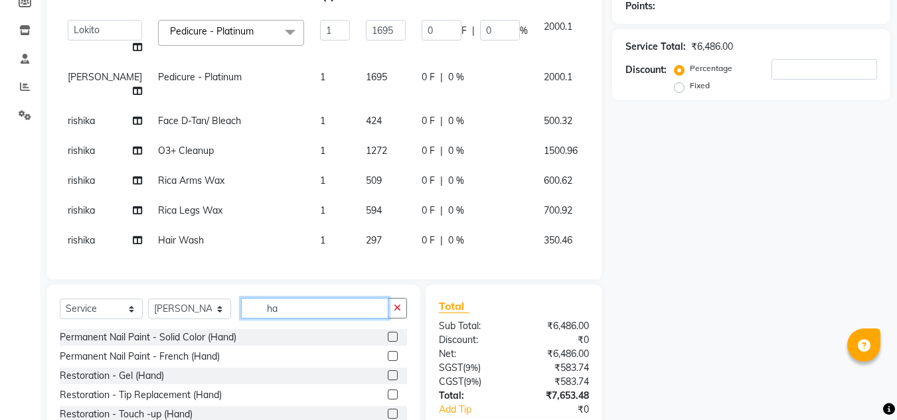
type input "h"
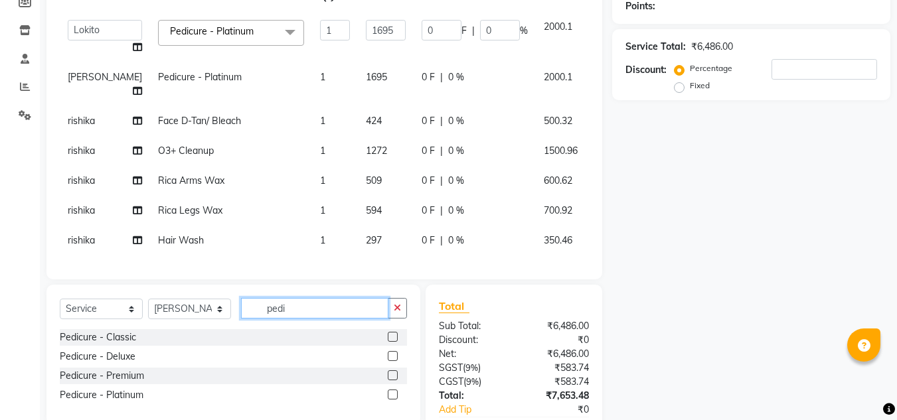
type input "pedi"
click at [394, 394] on label at bounding box center [393, 395] width 10 height 10
click at [394, 394] on input "checkbox" at bounding box center [392, 395] width 9 height 9
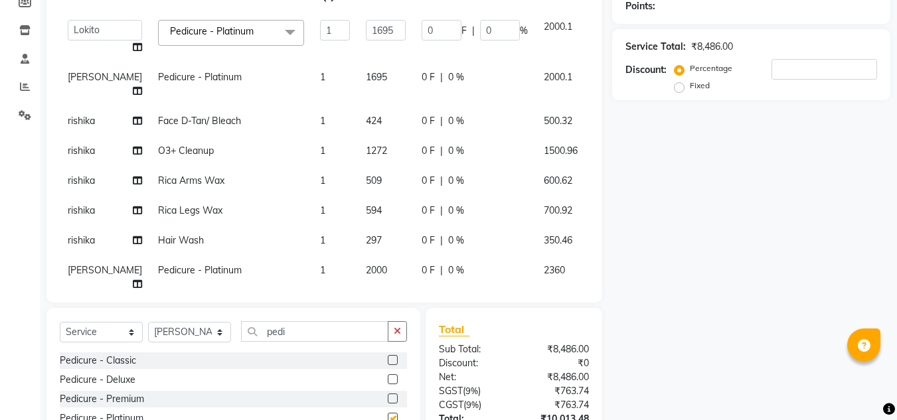
checkbox input "false"
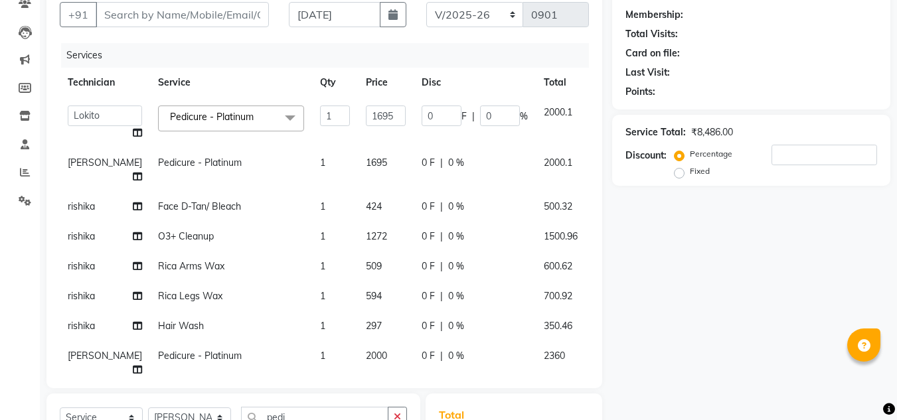
scroll to position [175, 0]
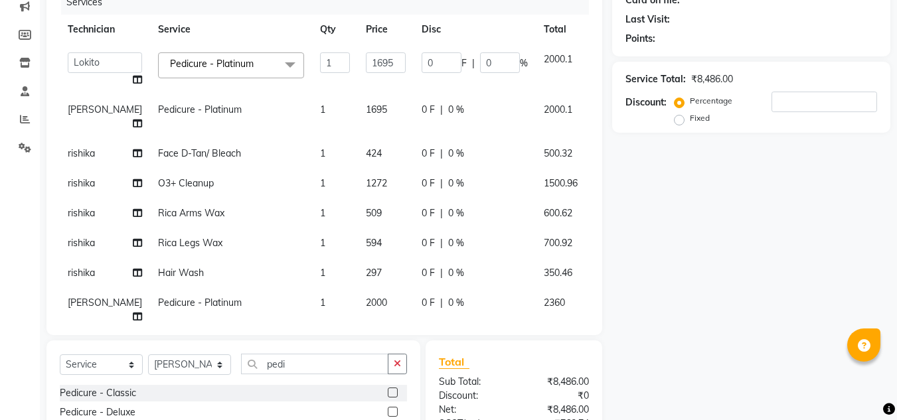
click at [599, 296] on icon at bounding box center [602, 300] width 7 height 9
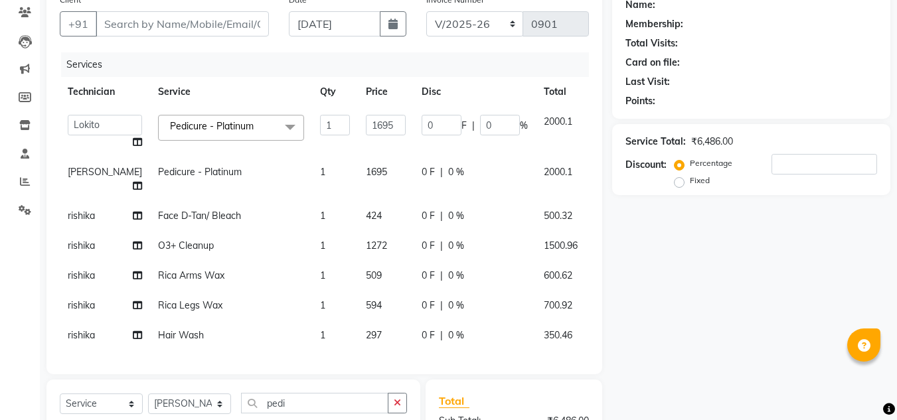
scroll to position [0, 0]
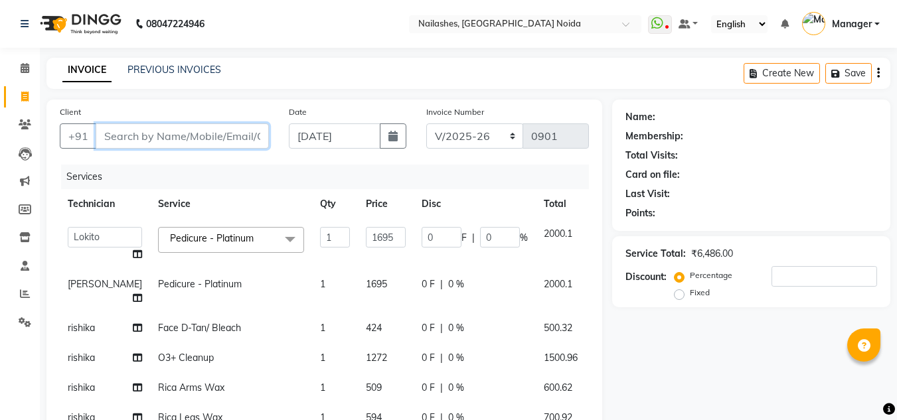
click at [173, 136] on input "Client" at bounding box center [182, 136] width 173 height 25
type input "s"
type input "0"
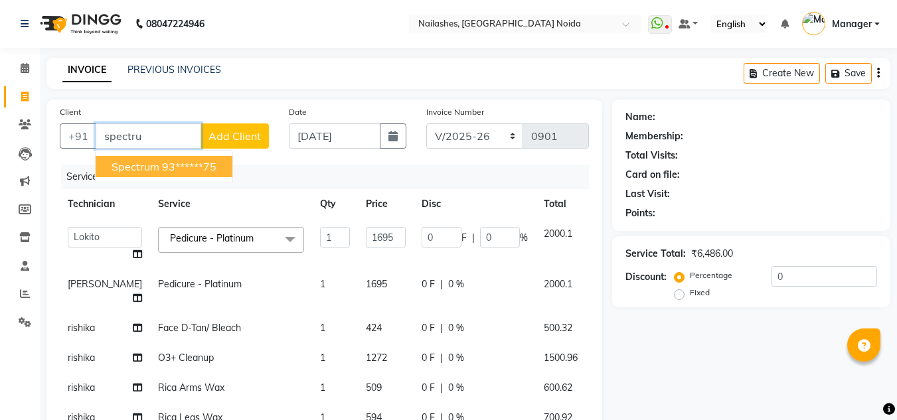
click at [161, 159] on button "spectrum 93******75" at bounding box center [164, 166] width 137 height 21
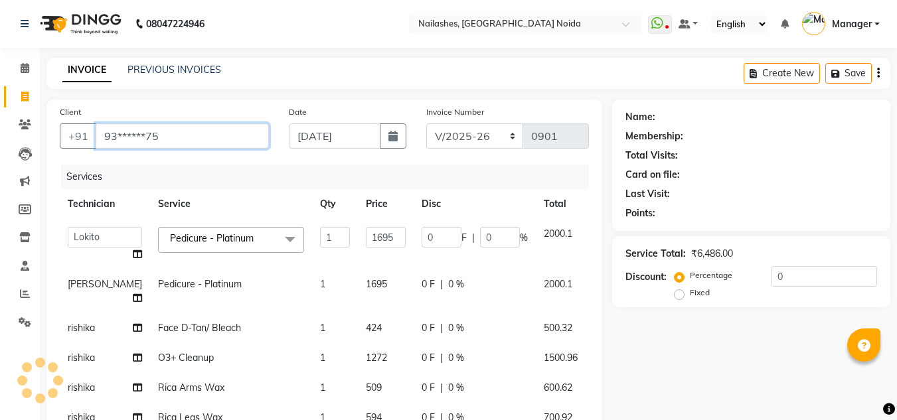
type input "93******75"
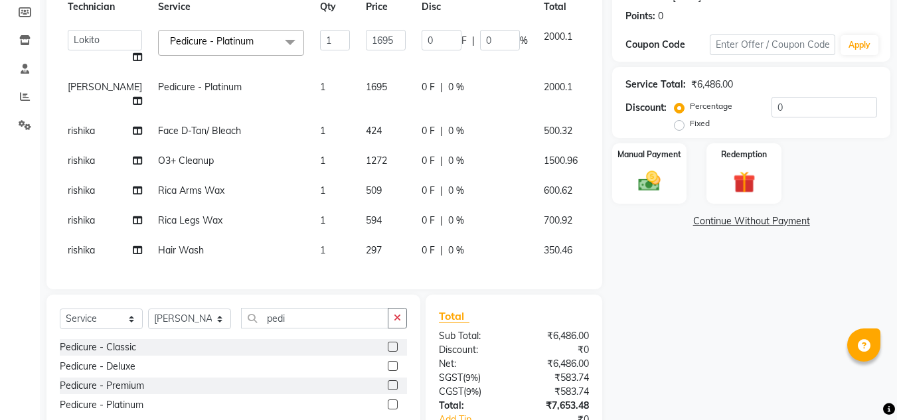
scroll to position [199, 0]
click at [799, 103] on input "0" at bounding box center [825, 106] width 106 height 21
type input "5"
type input "84.75"
type input "5"
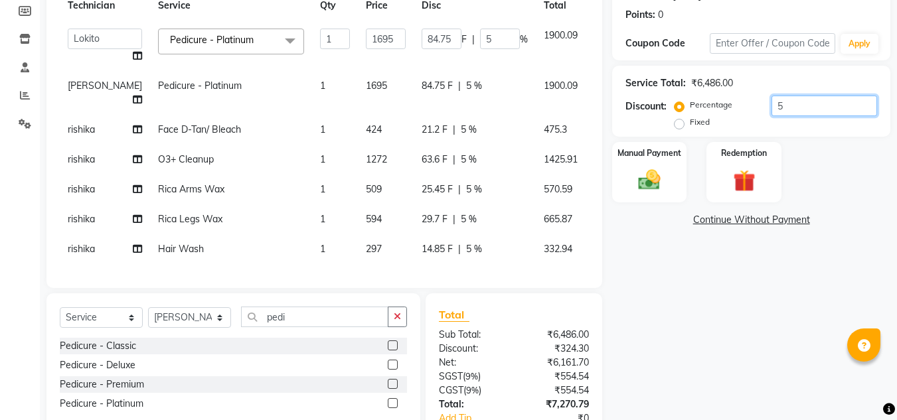
type input "50"
type input "847.5"
type input "50"
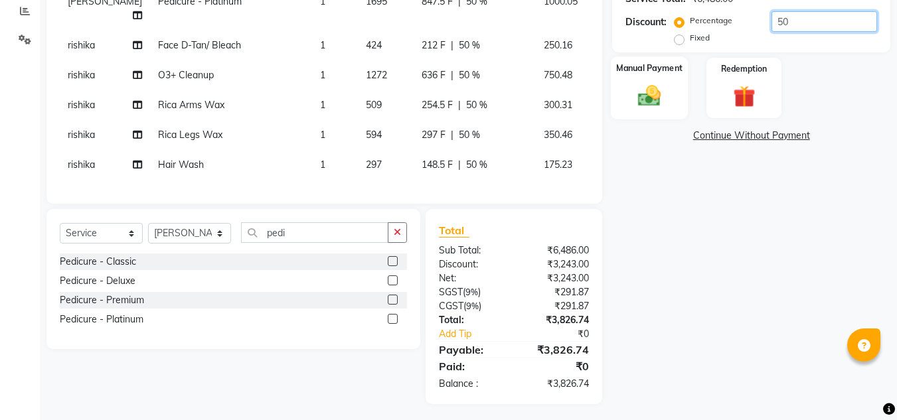
type input "50"
click at [678, 84] on div "Manual Payment" at bounding box center [650, 87] width 78 height 63
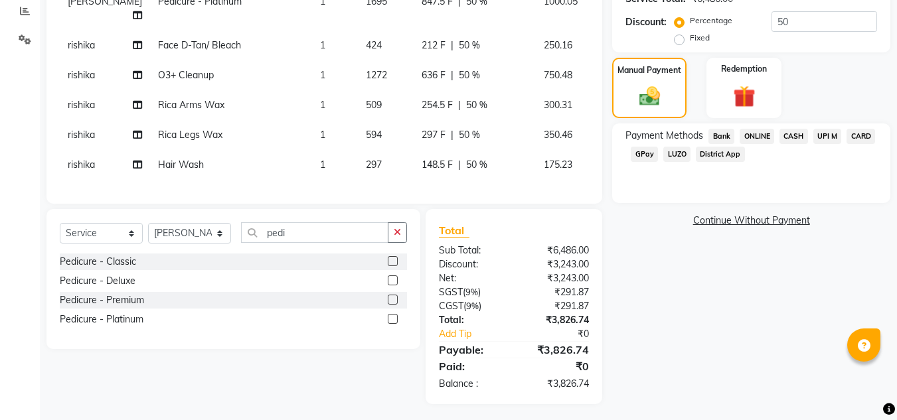
click at [792, 137] on span "CASH" at bounding box center [794, 136] width 29 height 15
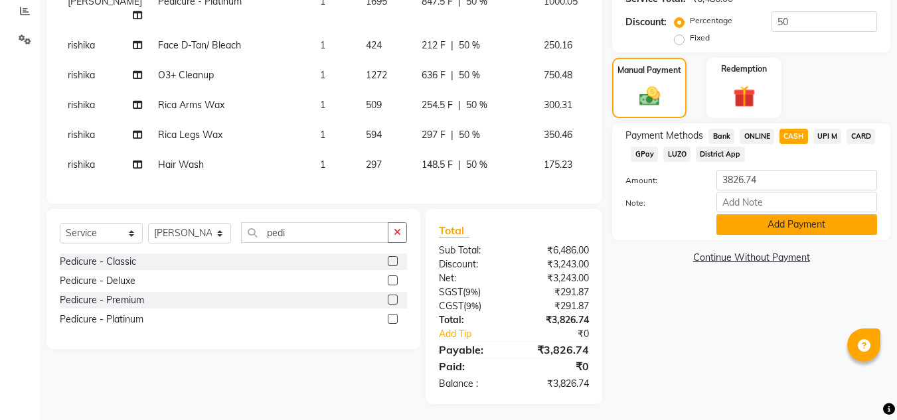
click at [796, 218] on button "Add Payment" at bounding box center [797, 225] width 161 height 21
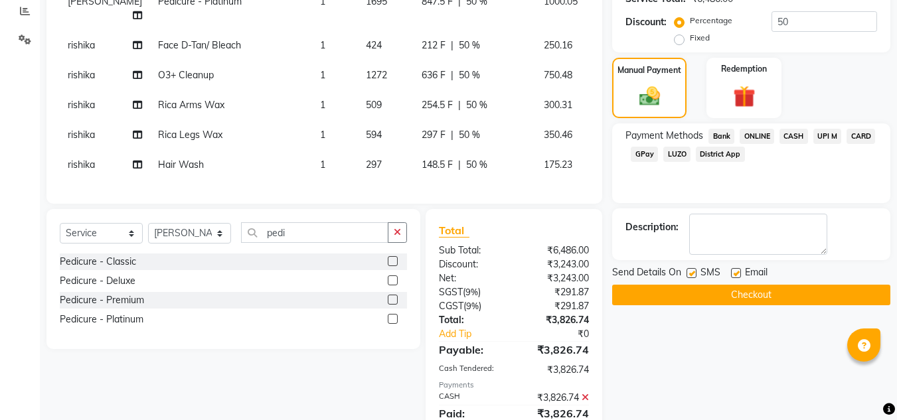
scroll to position [330, 0]
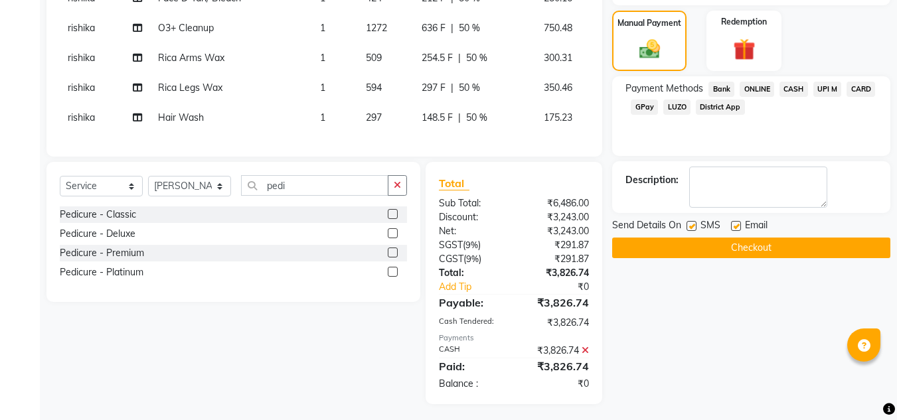
click at [742, 244] on button "Checkout" at bounding box center [751, 248] width 278 height 21
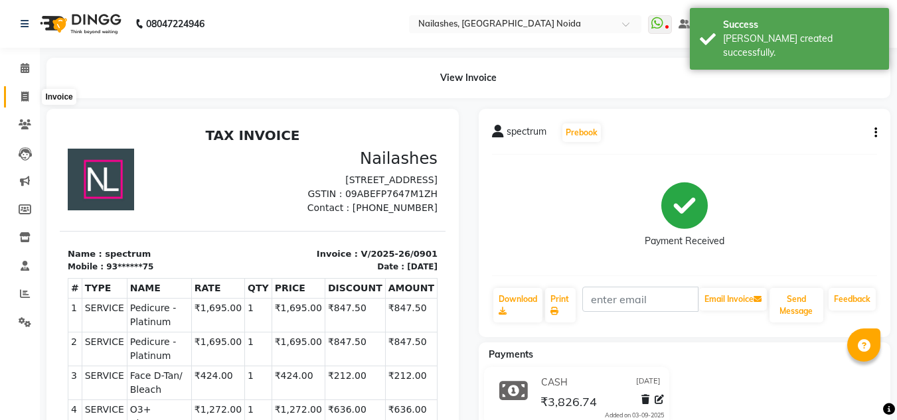
click at [23, 98] on icon at bounding box center [24, 97] width 7 height 10
select select "service"
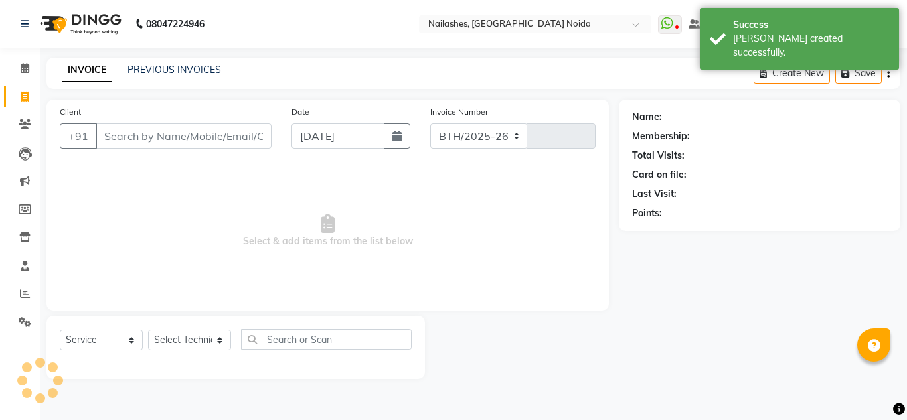
select select "6068"
type input "0902"
click at [144, 68] on link "PREVIOUS INVOICES" at bounding box center [175, 70] width 94 height 12
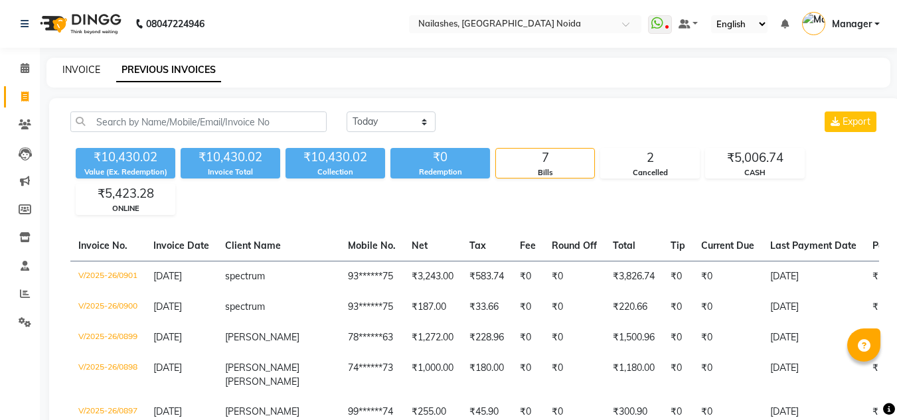
click at [75, 70] on link "INVOICE" at bounding box center [81, 70] width 38 height 12
select select "service"
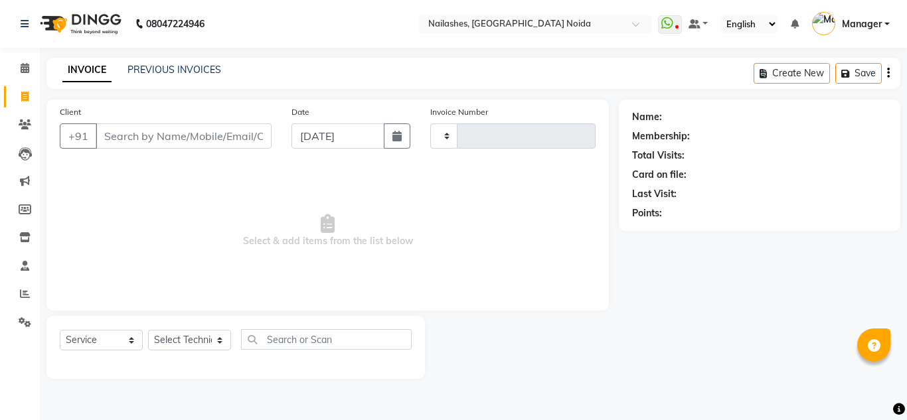
type input "0902"
select select "6068"
click at [199, 335] on select "Select Technician [PERSON_NAME] [PERSON_NAME] Lokito Manager [PERSON_NAME] [PER…" at bounding box center [189, 340] width 83 height 21
select select "88046"
click at [148, 330] on select "Select Technician [PERSON_NAME] [PERSON_NAME] Lokito Manager [PERSON_NAME] [PER…" at bounding box center [189, 340] width 83 height 21
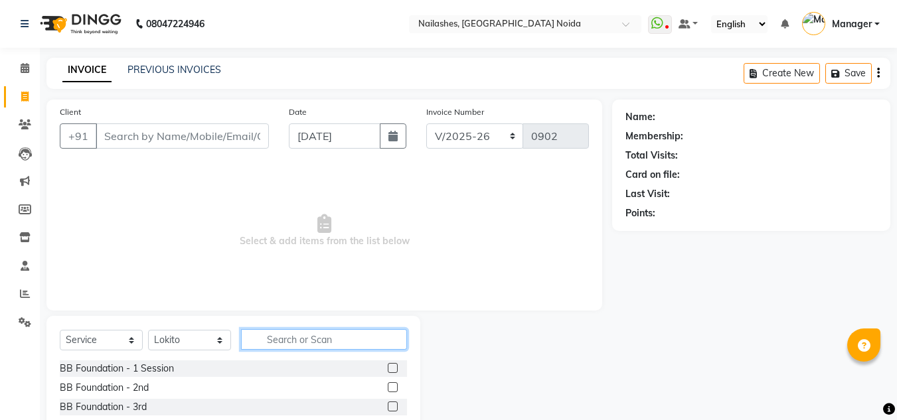
click at [274, 340] on input "text" at bounding box center [324, 339] width 166 height 21
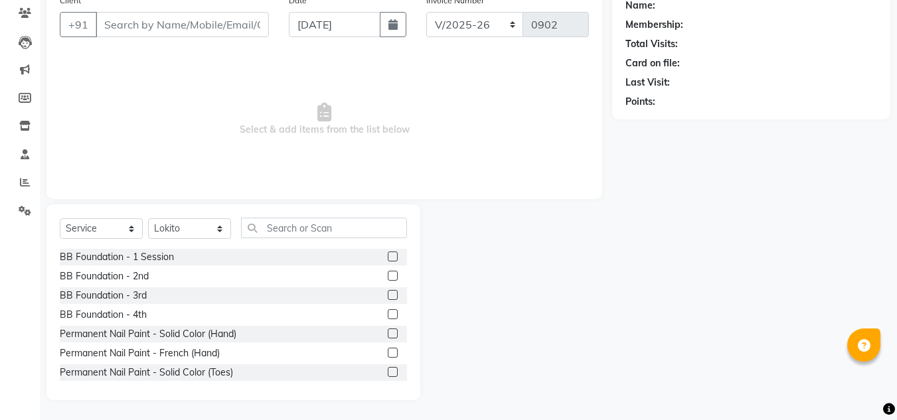
click at [388, 337] on label at bounding box center [393, 334] width 10 height 10
click at [388, 337] on input "checkbox" at bounding box center [392, 334] width 9 height 9
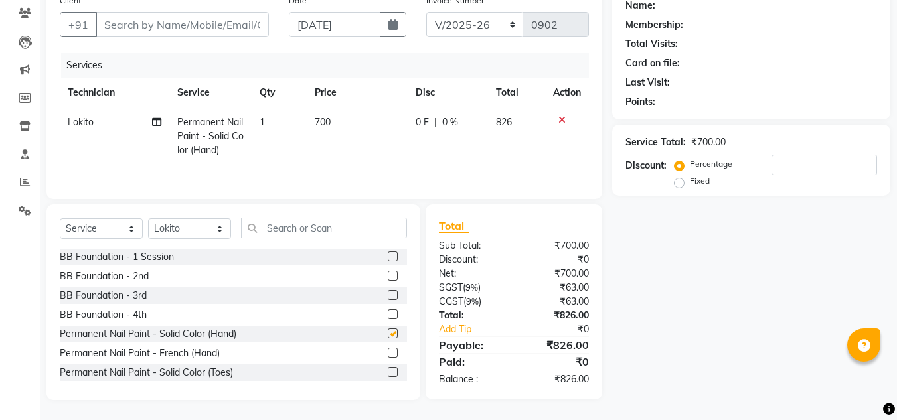
checkbox input "false"
click at [204, 226] on select "Select Technician [PERSON_NAME] [PERSON_NAME] Lokito Manager [PERSON_NAME] [PER…" at bounding box center [189, 228] width 83 height 21
select select "46557"
click at [148, 218] on select "Select Technician [PERSON_NAME] [PERSON_NAME] Lokito Manager [PERSON_NAME] [PER…" at bounding box center [189, 228] width 83 height 21
click at [354, 230] on input "text" at bounding box center [324, 228] width 166 height 21
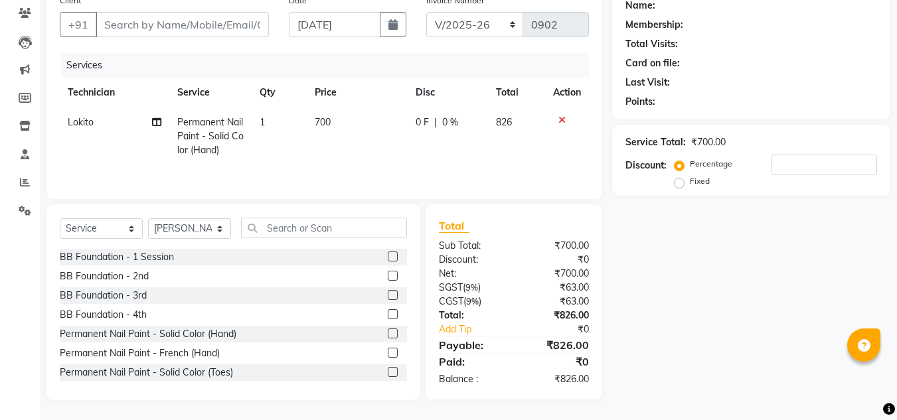
click at [388, 333] on label at bounding box center [393, 334] width 10 height 10
click at [388, 333] on input "checkbox" at bounding box center [392, 334] width 9 height 9
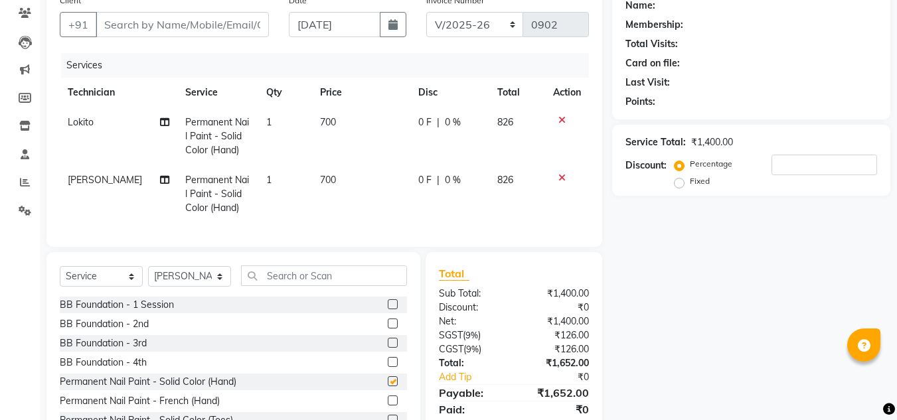
checkbox input "false"
click at [299, 286] on input "text" at bounding box center [324, 276] width 166 height 21
click at [320, 124] on span "700" at bounding box center [328, 122] width 16 height 12
select select "88046"
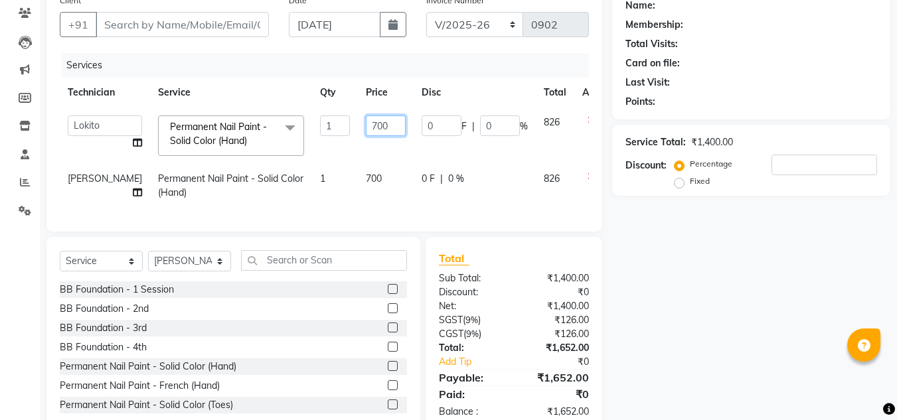
click at [366, 121] on input "700" at bounding box center [386, 126] width 40 height 21
type input "500"
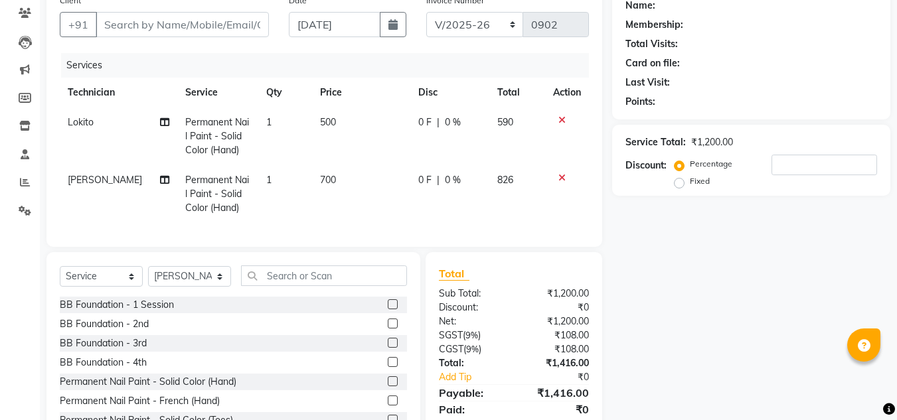
click at [347, 173] on td "700" at bounding box center [361, 194] width 98 height 58
select select "46557"
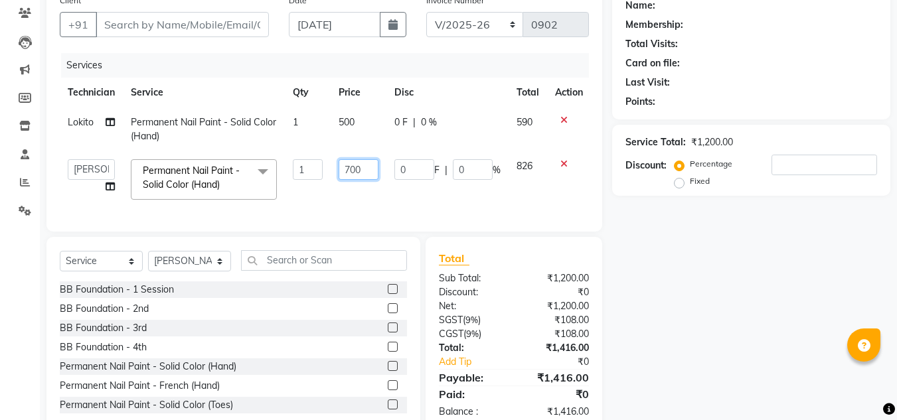
click at [352, 173] on input "700" at bounding box center [359, 169] width 40 height 21
type input "500"
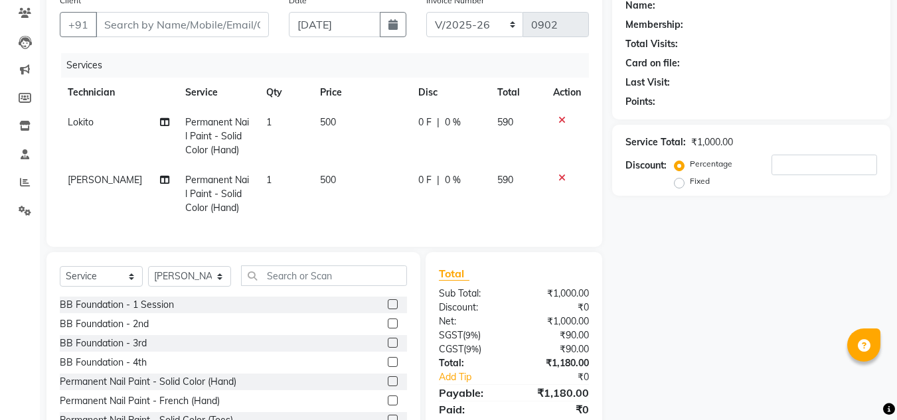
click at [370, 189] on td "500" at bounding box center [361, 194] width 98 height 58
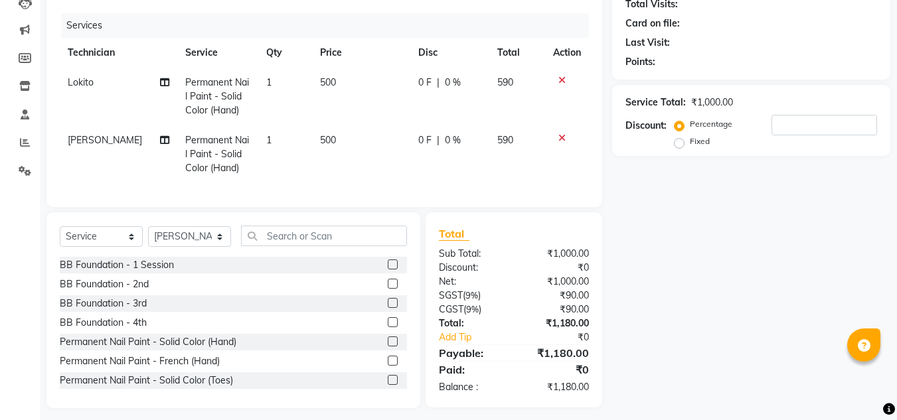
select select "46557"
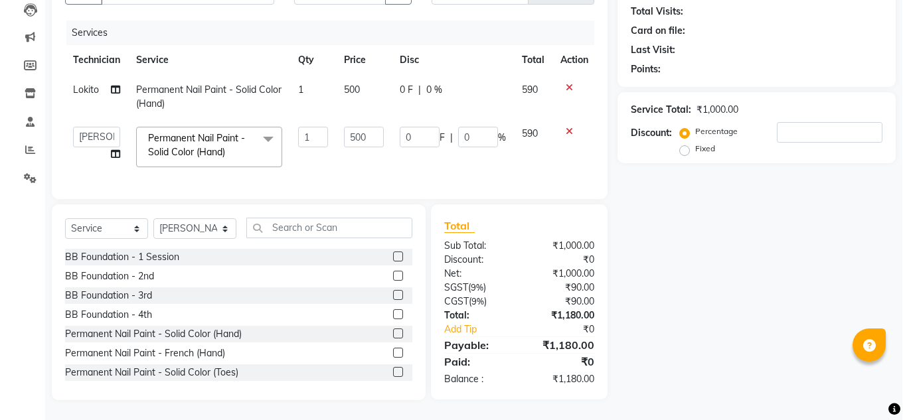
scroll to position [0, 0]
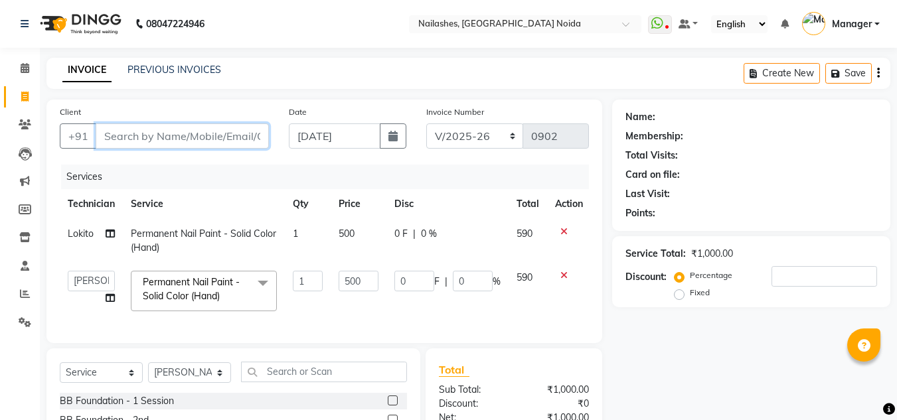
click at [214, 136] on input "Client" at bounding box center [182, 136] width 173 height 25
type input "9"
type input "0"
type input "9315723123"
click at [214, 136] on span "Add Client" at bounding box center [235, 136] width 52 height 13
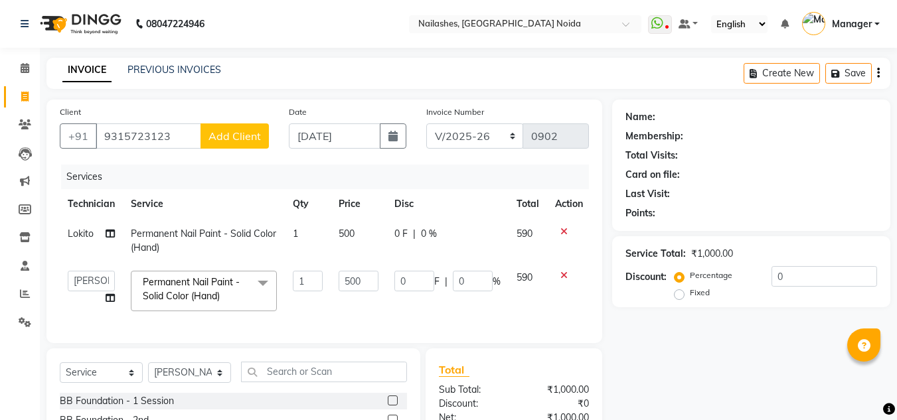
select select "21"
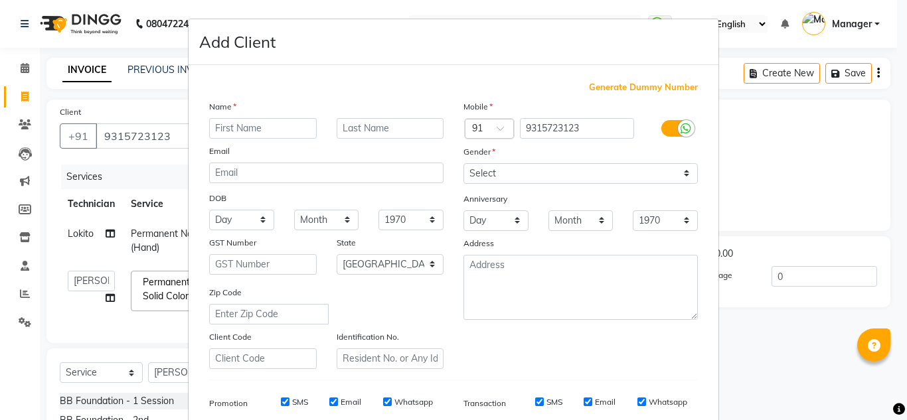
click at [230, 134] on input "text" at bounding box center [263, 128] width 108 height 21
type input "[PERSON_NAME]"
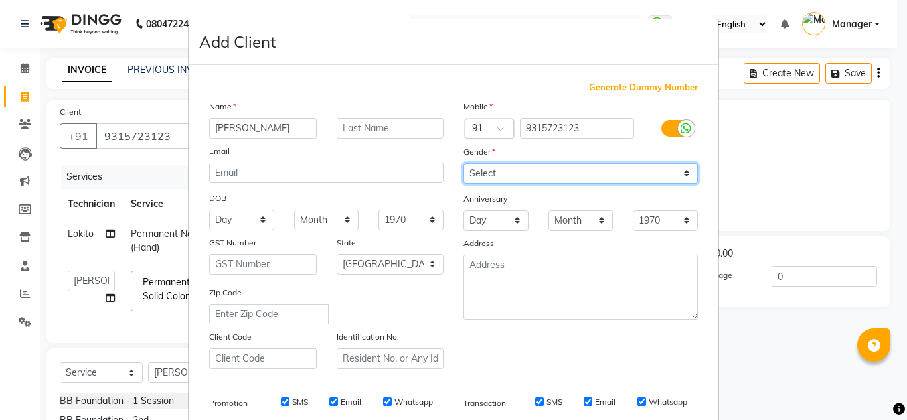
click at [685, 177] on select "Select [DEMOGRAPHIC_DATA] [DEMOGRAPHIC_DATA] Other Prefer Not To Say" at bounding box center [581, 173] width 234 height 21
select select "[DEMOGRAPHIC_DATA]"
click at [464, 163] on select "Select [DEMOGRAPHIC_DATA] [DEMOGRAPHIC_DATA] Other Prefer Not To Say" at bounding box center [581, 173] width 234 height 21
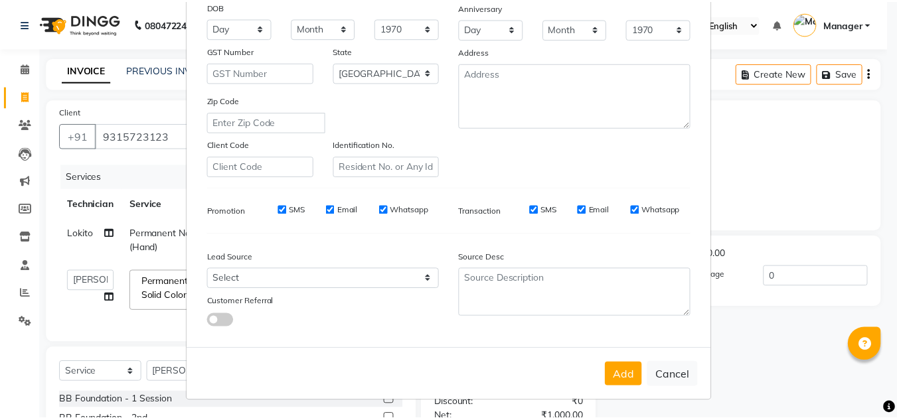
scroll to position [193, 0]
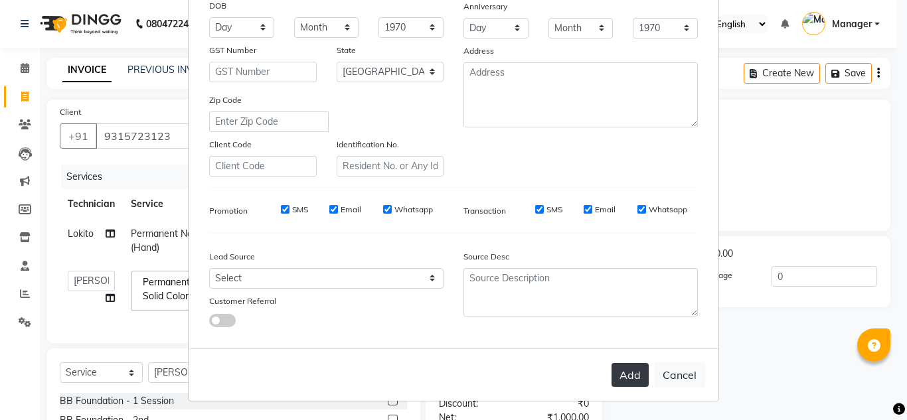
click at [630, 377] on button "Add" at bounding box center [630, 375] width 37 height 24
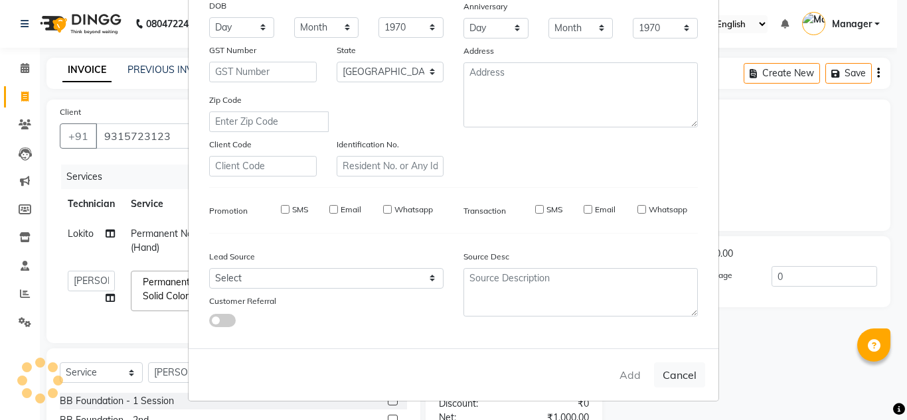
type input "93******23"
select select
select select "null"
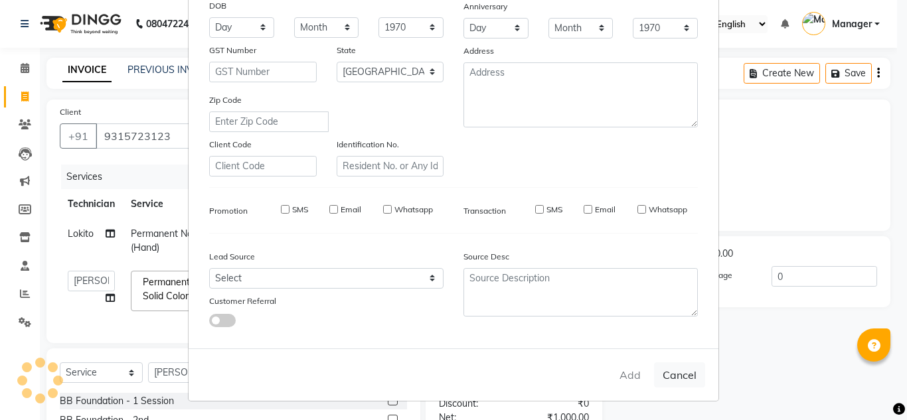
select select
checkbox input "false"
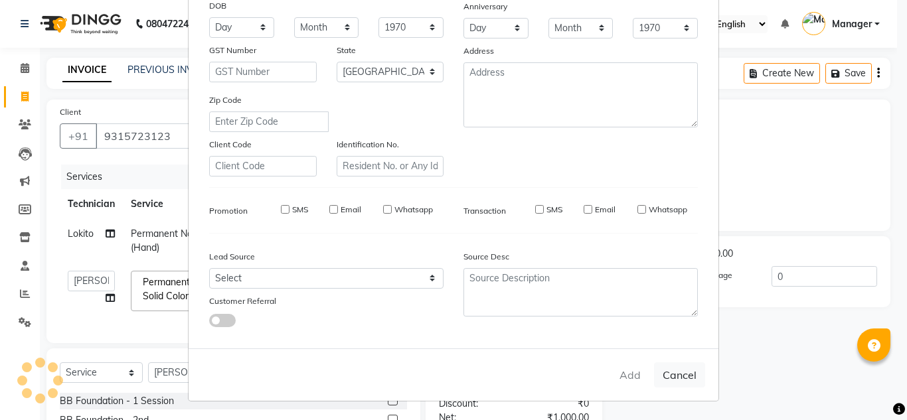
checkbox input "false"
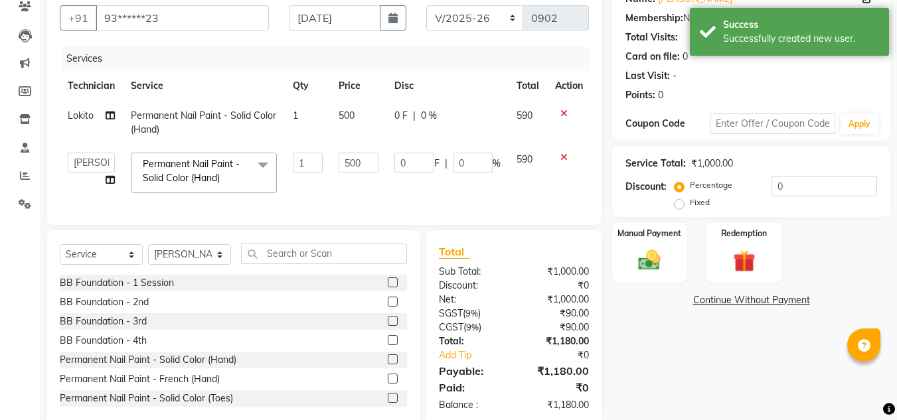
scroll to position [154, 0]
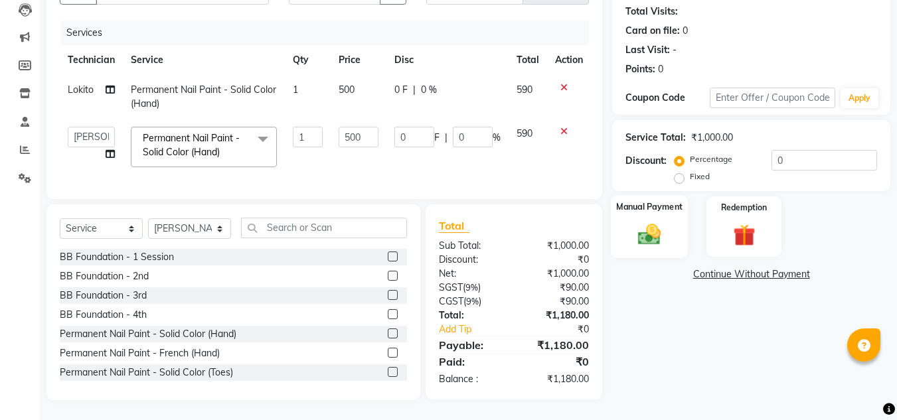
click at [645, 210] on div "Manual Payment" at bounding box center [650, 226] width 78 height 63
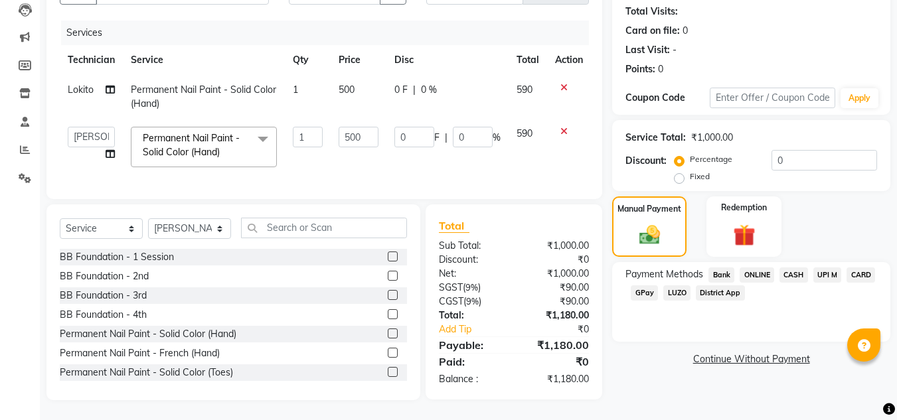
click at [752, 268] on span "ONLINE" at bounding box center [757, 275] width 35 height 15
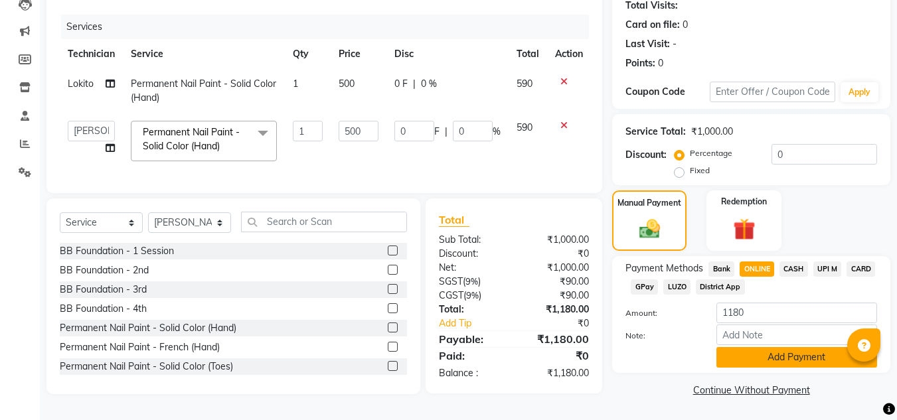
click at [760, 356] on button "Add Payment" at bounding box center [797, 357] width 161 height 21
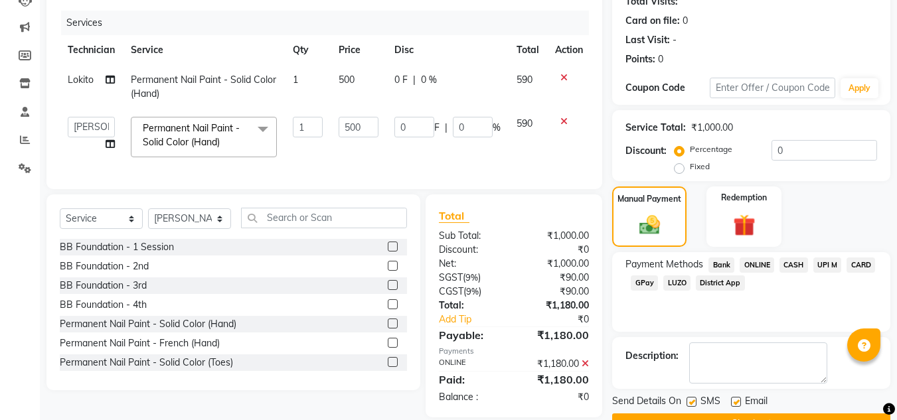
scroll to position [188, 0]
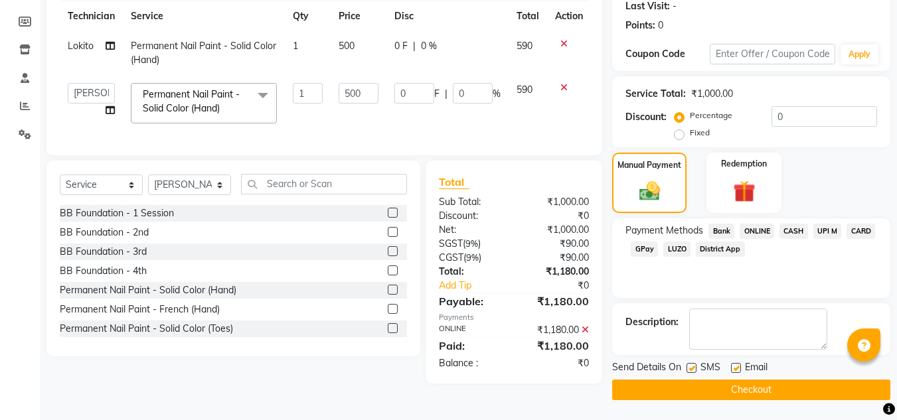
click at [764, 388] on button "Checkout" at bounding box center [751, 390] width 278 height 21
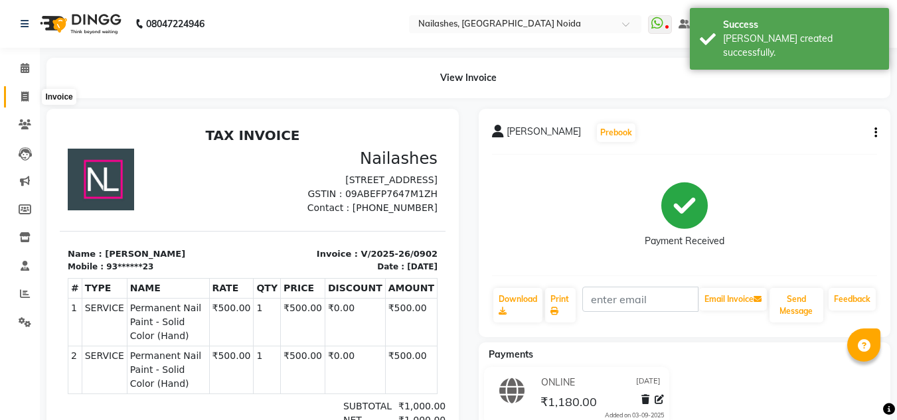
click at [24, 99] on icon at bounding box center [24, 97] width 7 height 10
select select "service"
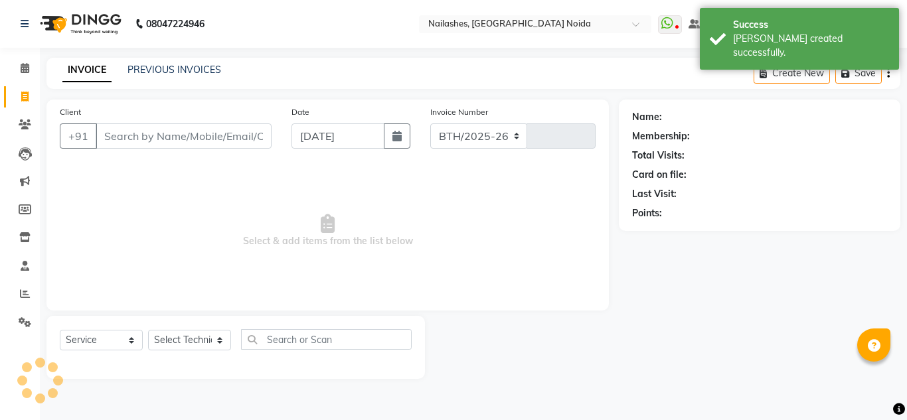
select select "6068"
type input "0903"
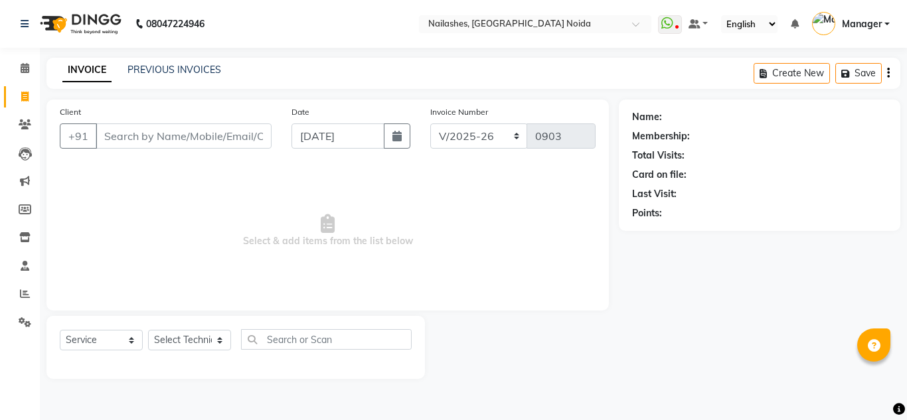
click at [147, 63] on div "PREVIOUS INVOICES" at bounding box center [175, 70] width 94 height 14
click at [152, 71] on link "PREVIOUS INVOICES" at bounding box center [175, 70] width 94 height 12
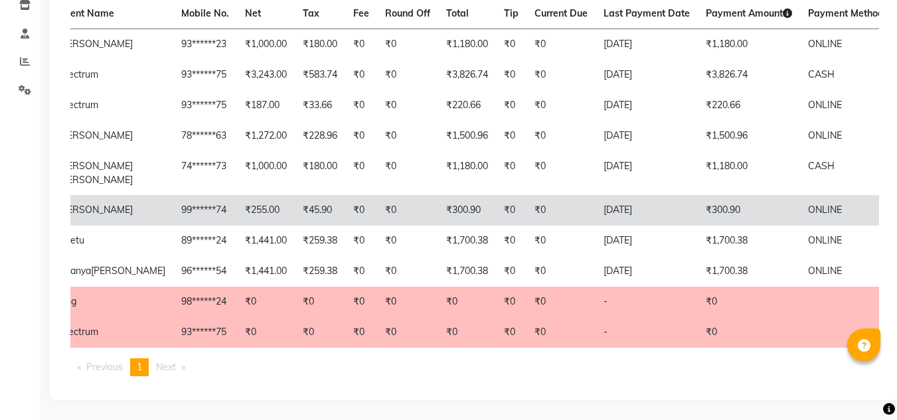
scroll to position [0, 170]
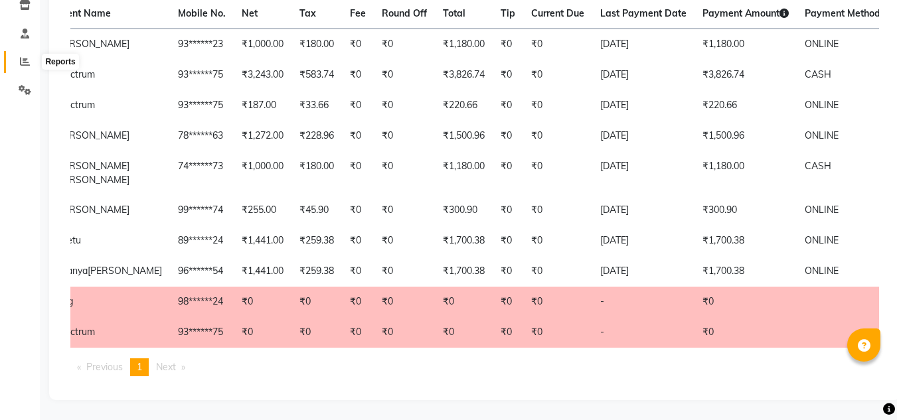
click at [23, 56] on icon at bounding box center [25, 61] width 10 height 10
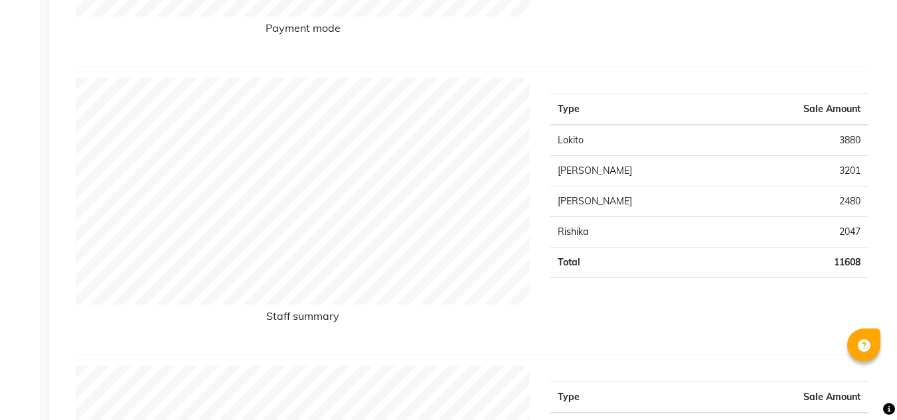
scroll to position [422, 0]
click at [873, 199] on div "Type Sale Amount Lokito 3880 [PERSON_NAME] 3201 [PERSON_NAME] 2480 [PERSON_NAME…" at bounding box center [709, 210] width 339 height 266
click at [857, 199] on td "2480" at bounding box center [797, 201] width 143 height 31
click at [863, 199] on td "2480" at bounding box center [797, 201] width 143 height 31
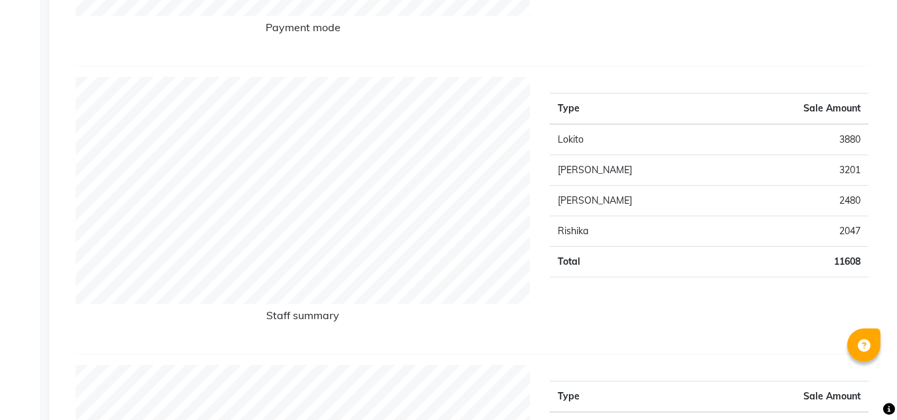
drag, startPoint x: 883, startPoint y: 208, endPoint x: 829, endPoint y: 195, distance: 55.3
click at [829, 195] on td "2480" at bounding box center [797, 201] width 143 height 31
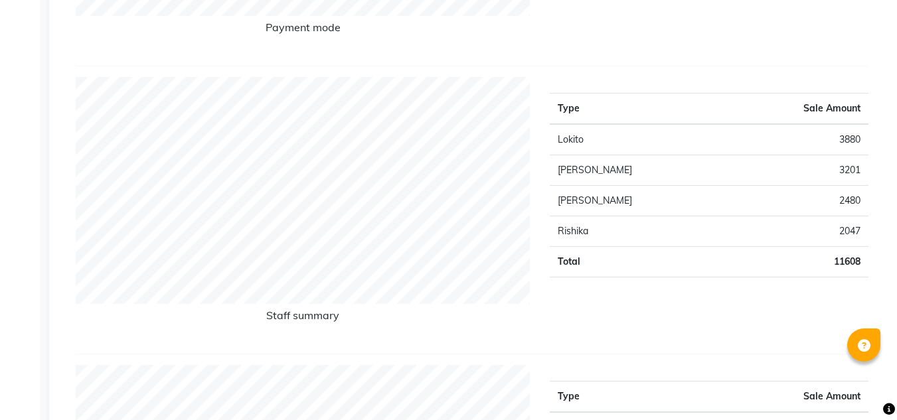
click at [877, 202] on div "Type Sale Amount Lokito 3880 [PERSON_NAME] 3201 [PERSON_NAME] 2480 [PERSON_NAME…" at bounding box center [709, 210] width 339 height 266
click at [839, 194] on td "2480" at bounding box center [797, 201] width 143 height 31
click at [844, 199] on td "2480" at bounding box center [797, 201] width 143 height 31
click at [726, 108] on th "Sale Amount" at bounding box center [797, 109] width 143 height 31
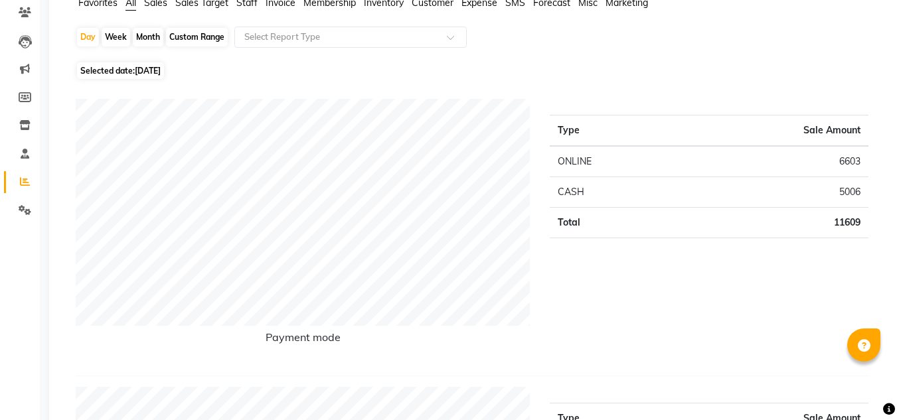
scroll to position [0, 0]
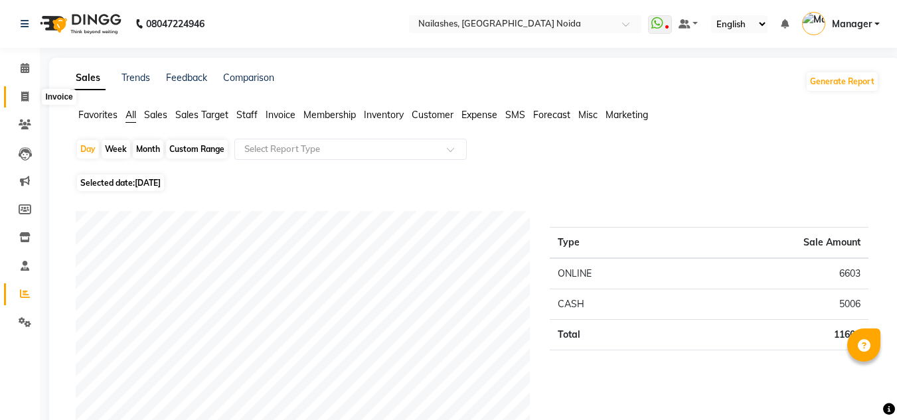
click at [33, 94] on span at bounding box center [24, 97] width 23 height 15
select select "service"
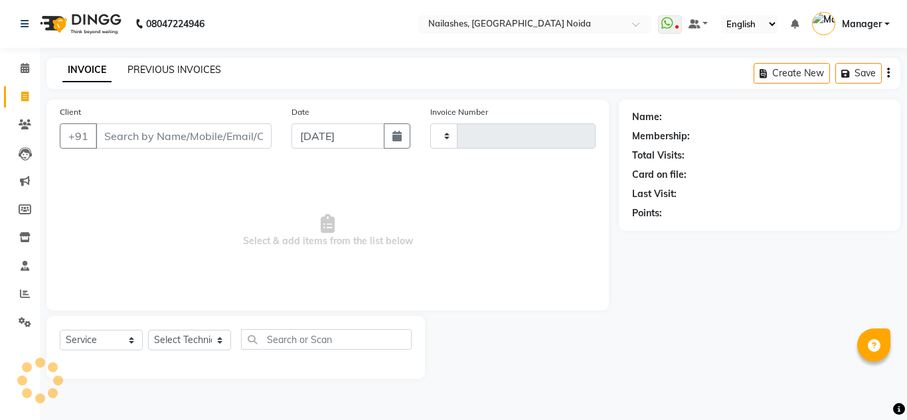
type input "0903"
select select "6068"
click at [171, 68] on link "PREVIOUS INVOICES" at bounding box center [175, 70] width 94 height 12
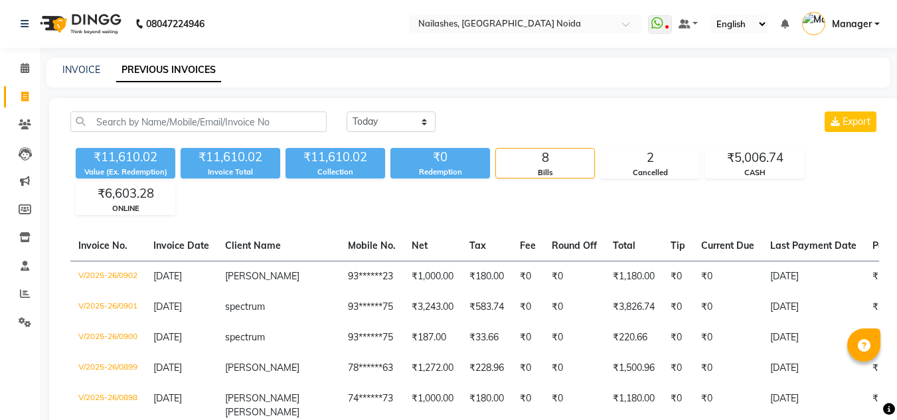
scroll to position [32, 0]
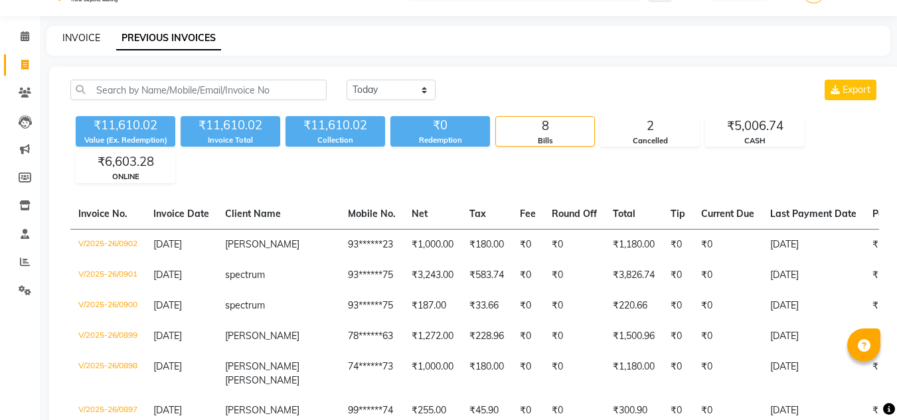
click at [74, 37] on link "INVOICE" at bounding box center [81, 38] width 38 height 12
select select "service"
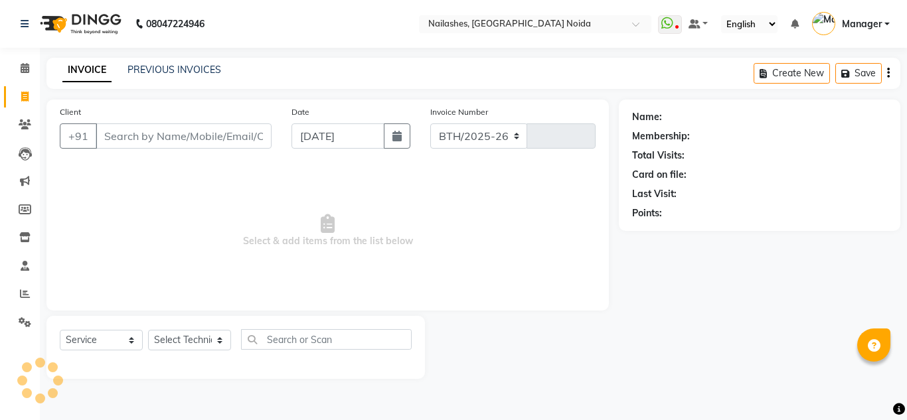
select select "6068"
type input "0903"
click at [201, 328] on div "Select Service Product Membership Package Voucher Prepaid Gift Card Select Tech…" at bounding box center [235, 347] width 379 height 63
click at [205, 334] on select "Select Technician [PERSON_NAME] [PERSON_NAME] Lokito Manager [PERSON_NAME] [PER…" at bounding box center [189, 340] width 83 height 21
select select "44095"
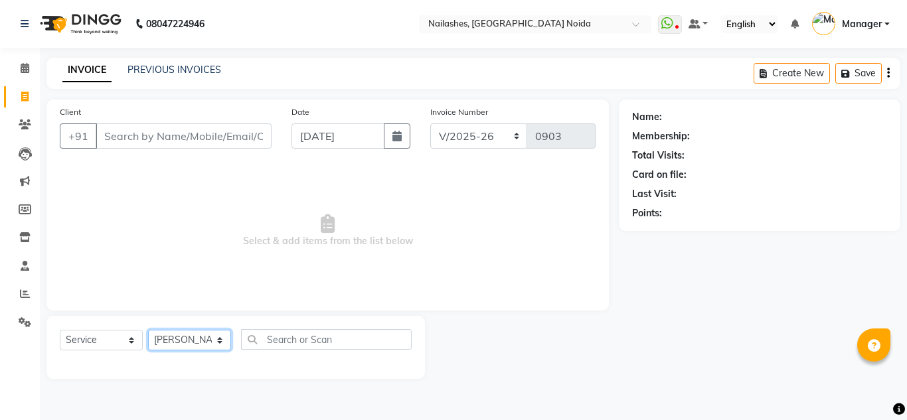
click at [148, 330] on select "Select Technician [PERSON_NAME] [PERSON_NAME] Lokito Manager [PERSON_NAME] [PER…" at bounding box center [189, 340] width 83 height 21
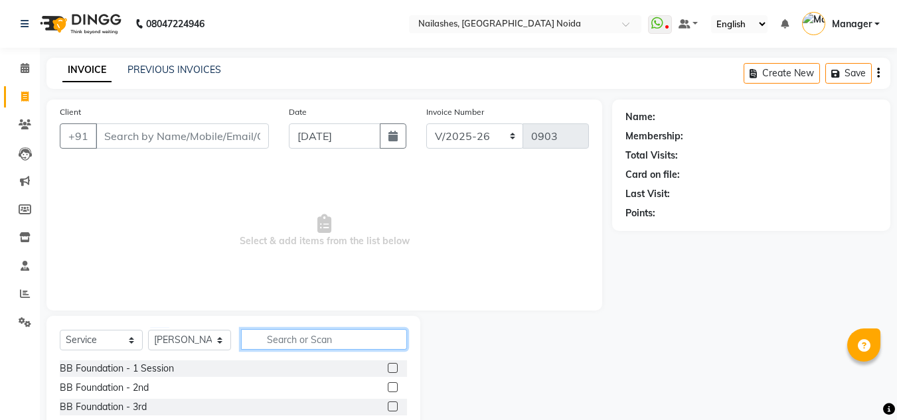
click at [293, 346] on input "text" at bounding box center [324, 339] width 166 height 21
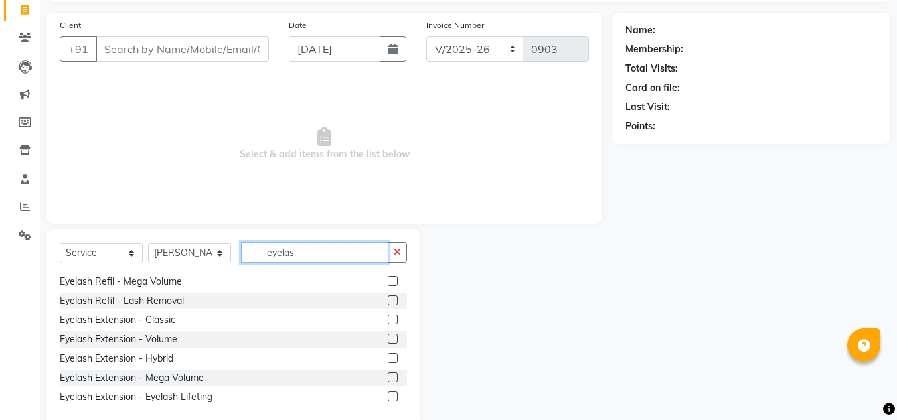
scroll to position [60, 0]
type input "eyelas"
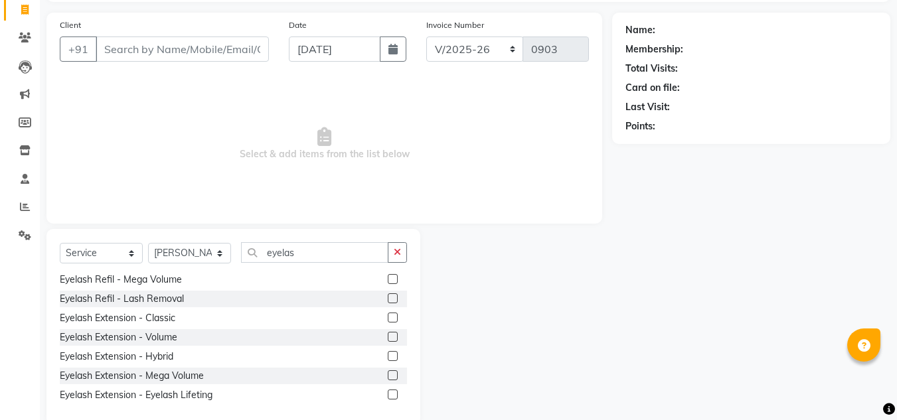
click at [388, 394] on label at bounding box center [393, 395] width 10 height 10
click at [388, 394] on input "checkbox" at bounding box center [392, 395] width 9 height 9
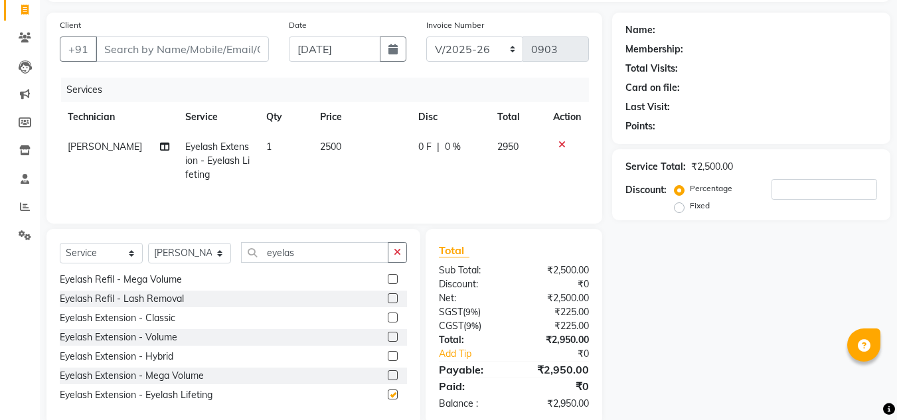
checkbox input "false"
click at [335, 155] on td "2500" at bounding box center [361, 161] width 98 height 58
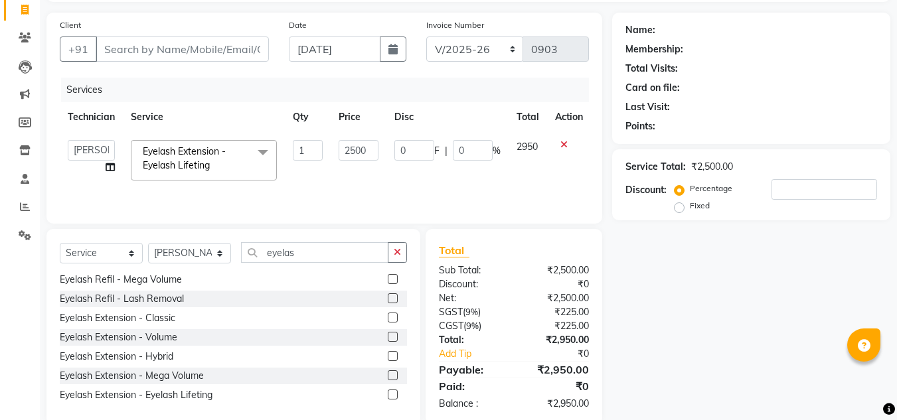
click at [335, 155] on td "2500" at bounding box center [359, 160] width 56 height 56
click at [350, 155] on input "2500" at bounding box center [359, 150] width 40 height 21
type input "2200"
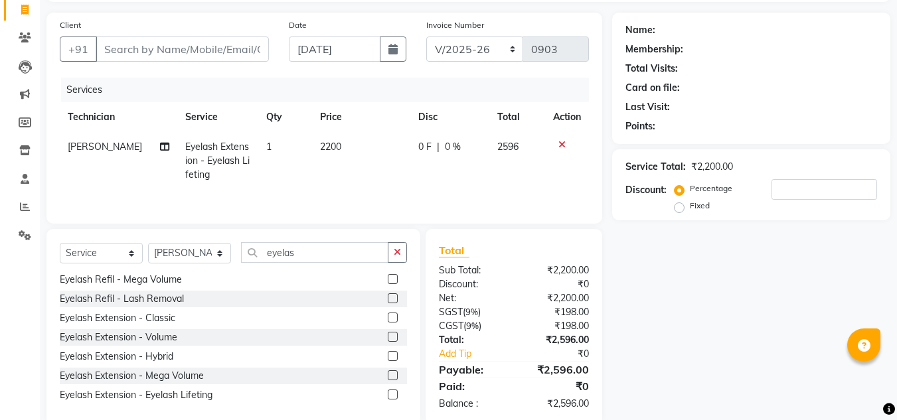
click at [372, 181] on td "2200" at bounding box center [361, 161] width 98 height 58
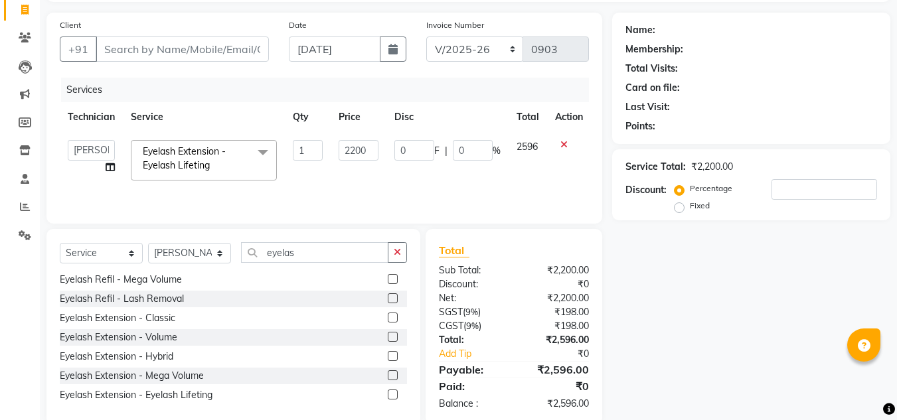
click at [384, 153] on td "2200" at bounding box center [359, 160] width 56 height 56
click at [374, 150] on input "2200" at bounding box center [359, 150] width 40 height 21
type input "2181"
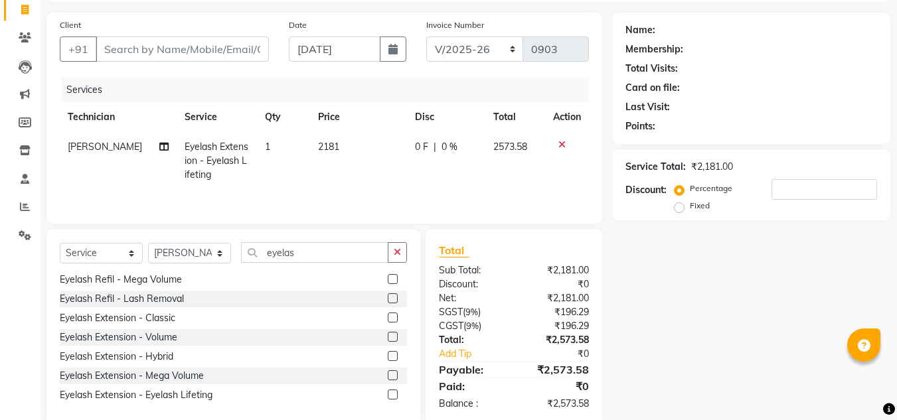
click at [403, 189] on div "Services Technician Service Qty Price Disc Total Action [PERSON_NAME] Eyelash E…" at bounding box center [324, 144] width 529 height 133
click at [358, 152] on td "2181" at bounding box center [358, 161] width 97 height 58
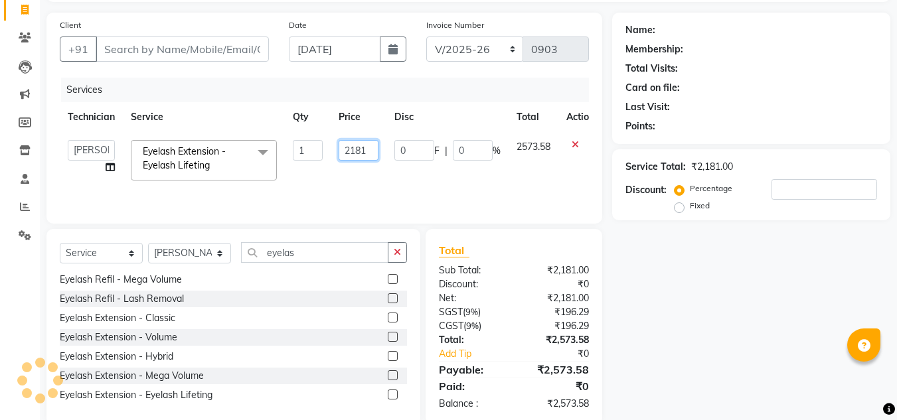
click at [373, 150] on input "2181" at bounding box center [359, 150] width 40 height 21
type input "2151"
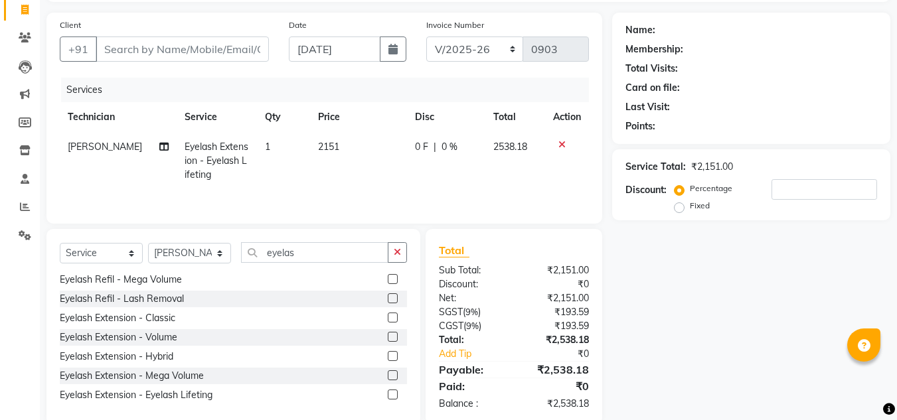
click at [384, 163] on td "2151" at bounding box center [358, 161] width 97 height 58
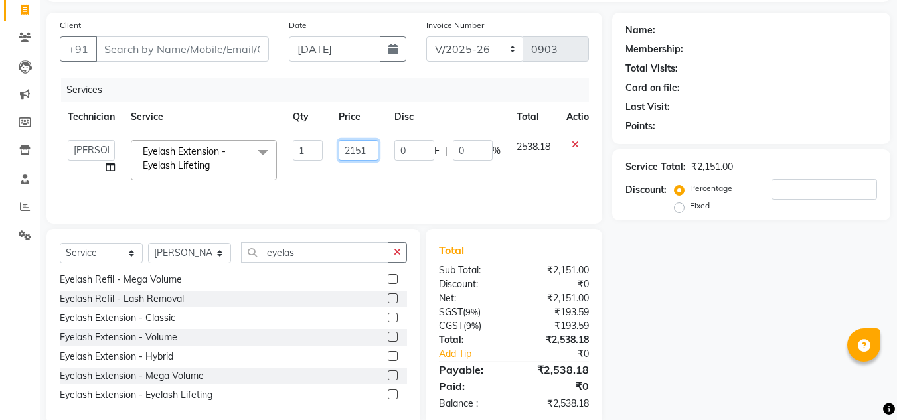
click at [373, 149] on input "2151" at bounding box center [359, 150] width 40 height 21
type input "2121"
click at [389, 175] on tr "[PERSON_NAME] [PERSON_NAME] Manager [PERSON_NAME] [PERSON_NAME] Eyelash Extensi…" at bounding box center [331, 160] width 543 height 56
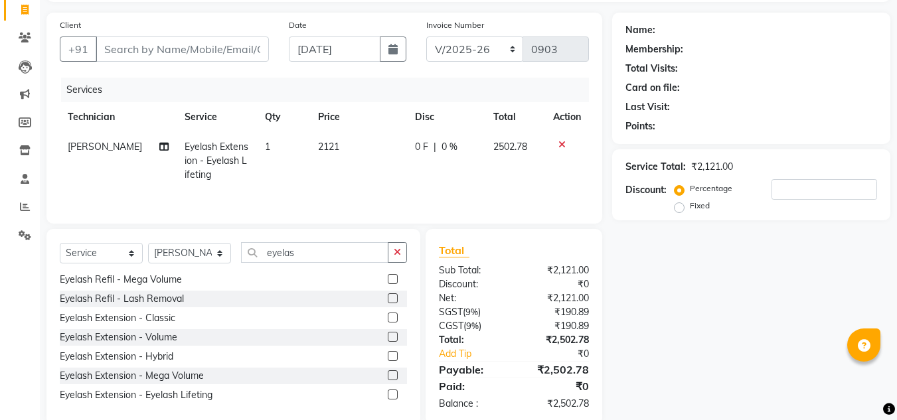
click at [364, 151] on td "2121" at bounding box center [358, 161] width 97 height 58
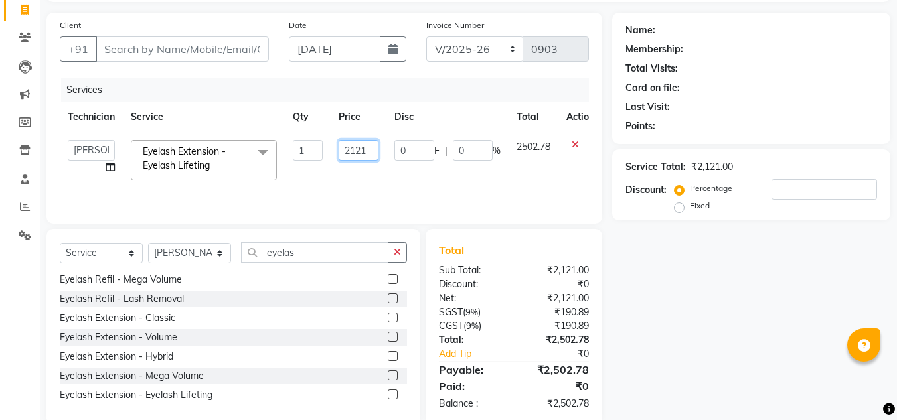
click at [368, 146] on input "2121" at bounding box center [359, 150] width 40 height 21
type input "2119"
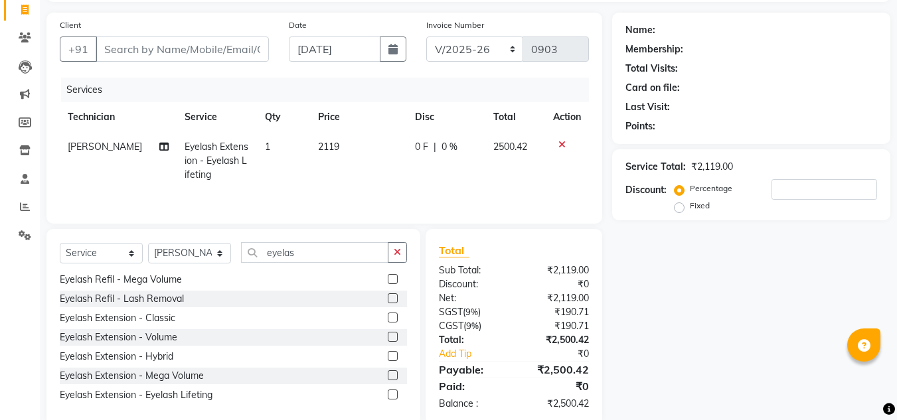
click at [398, 171] on tr "[PERSON_NAME] Eyelash Extension - Eyelash Lifeting 1 2119 0 F | 0 % 2500.42" at bounding box center [324, 161] width 529 height 58
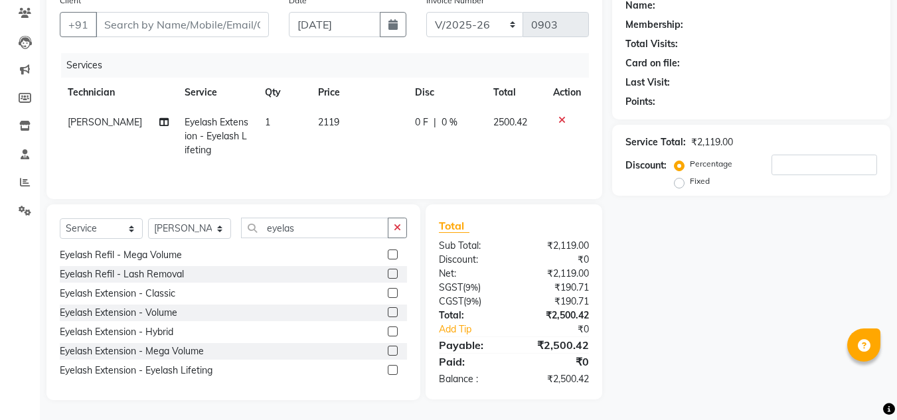
scroll to position [0, 0]
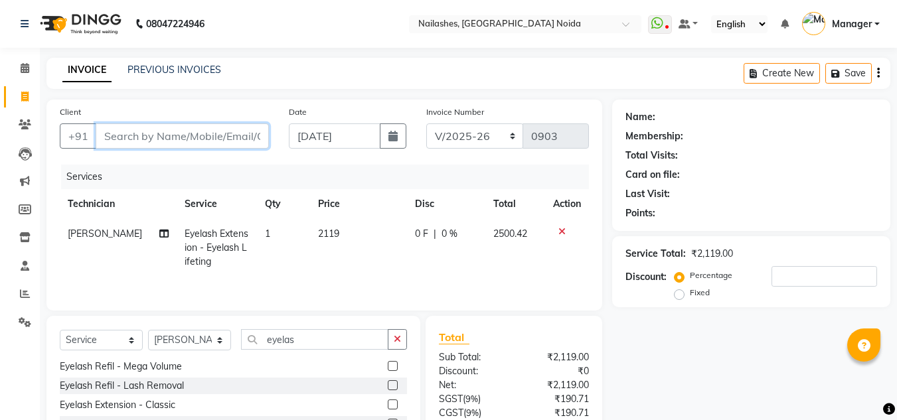
click at [226, 137] on input "Client" at bounding box center [182, 136] width 173 height 25
click at [169, 141] on input "Client" at bounding box center [182, 136] width 173 height 25
type input "9"
type input "0"
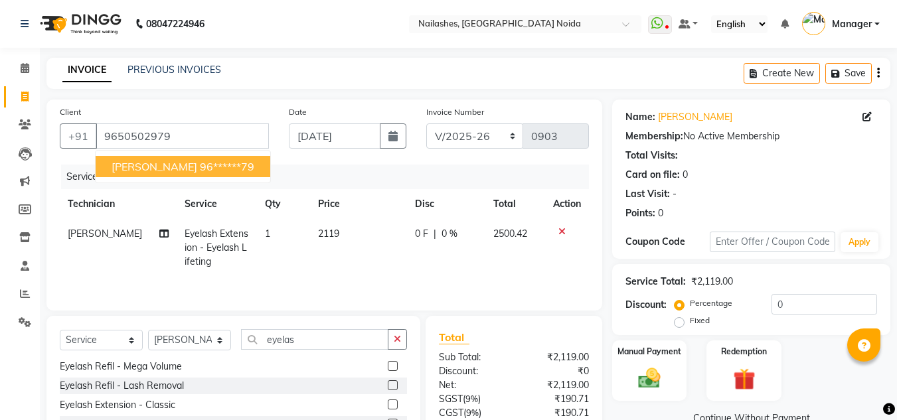
click at [200, 166] on ngb-highlight "96******79" at bounding box center [227, 166] width 54 height 13
type input "96******79"
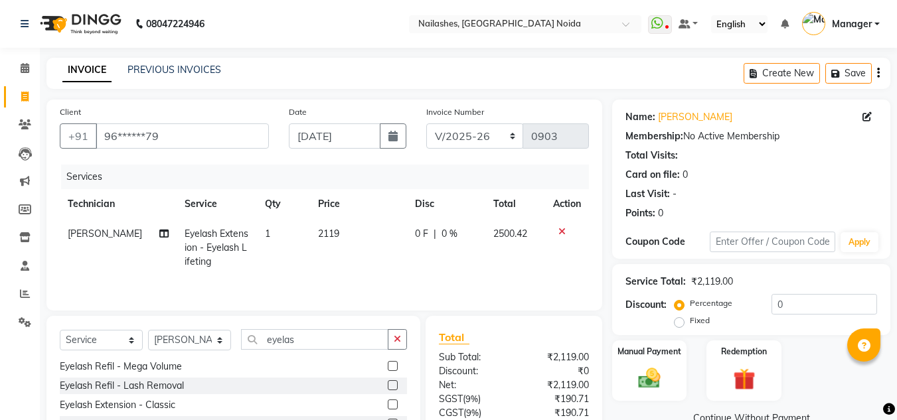
scroll to position [112, 0]
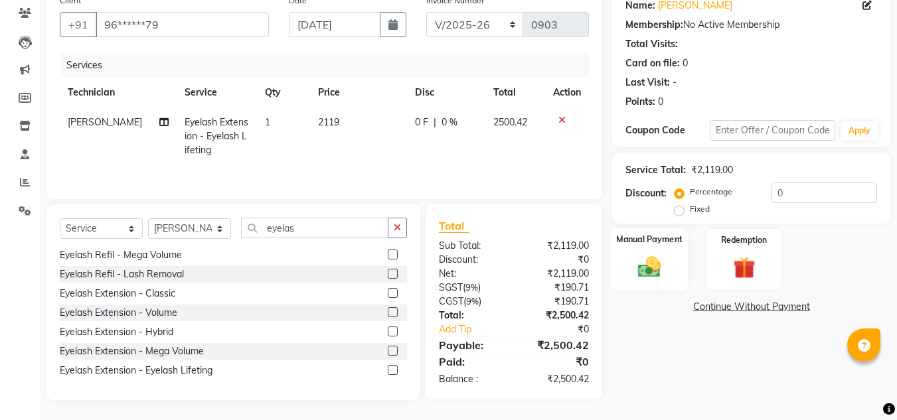
click at [655, 258] on img at bounding box center [649, 267] width 37 height 27
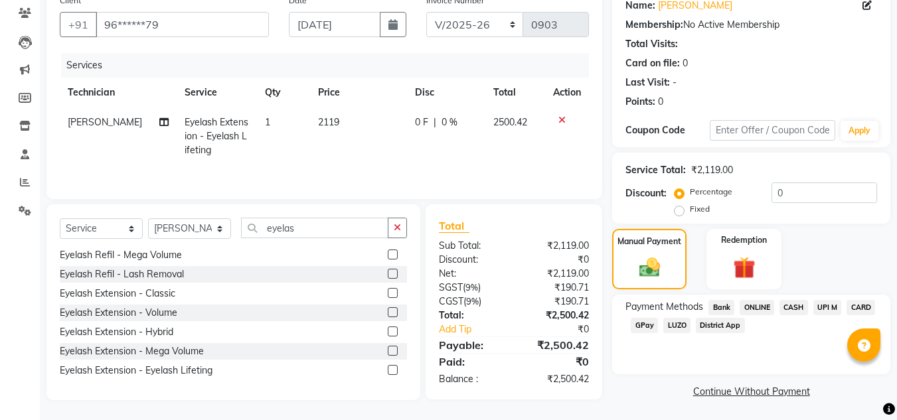
click at [762, 305] on span "ONLINE" at bounding box center [757, 307] width 35 height 15
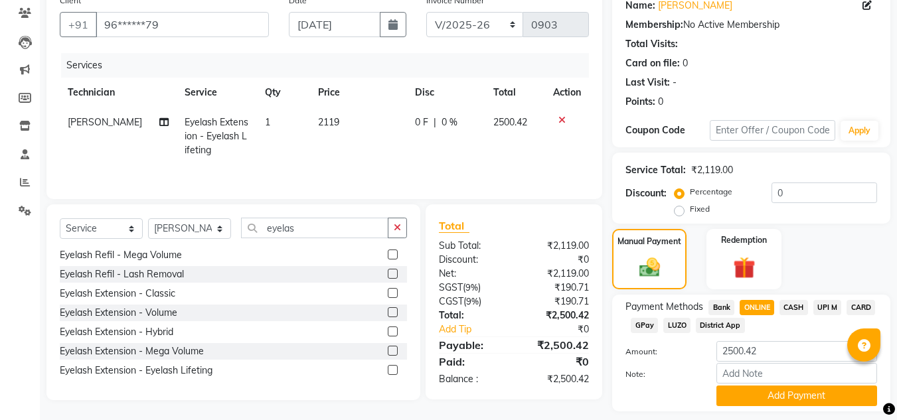
scroll to position [150, 0]
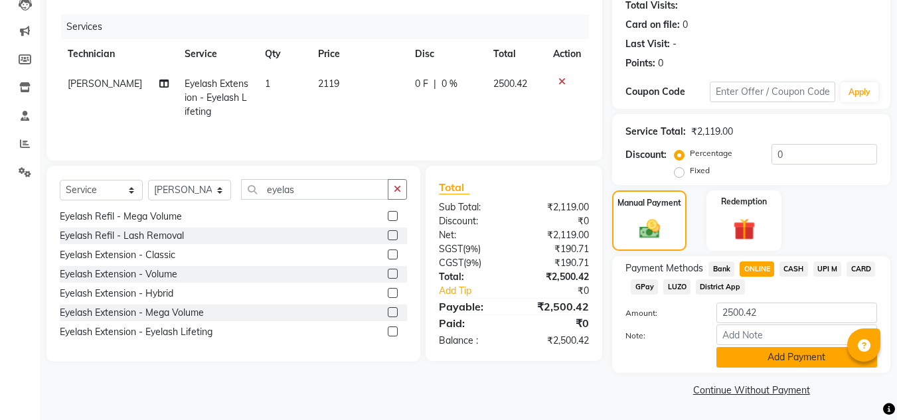
click at [778, 360] on button "Add Payment" at bounding box center [797, 357] width 161 height 21
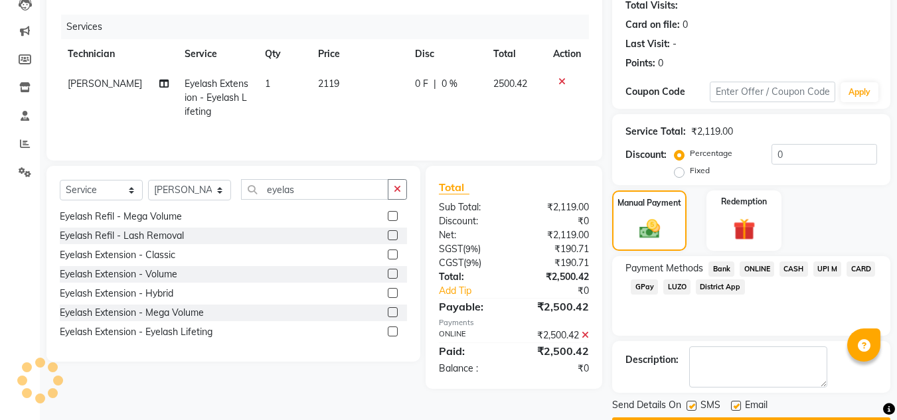
scroll to position [188, 0]
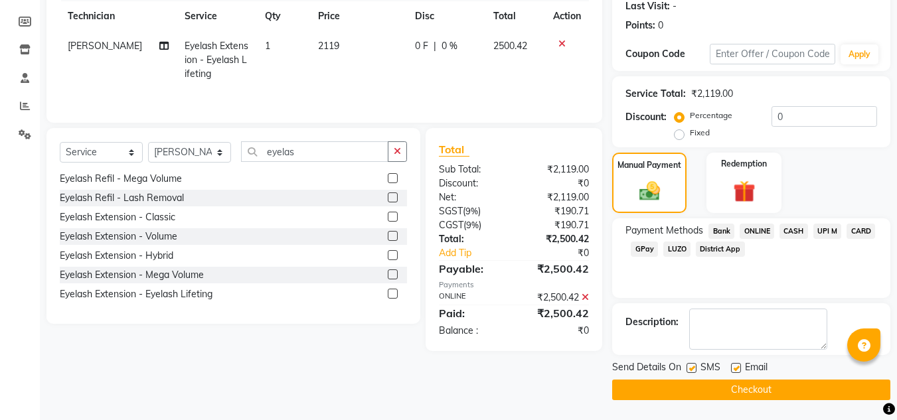
click at [754, 384] on button "Checkout" at bounding box center [751, 390] width 278 height 21
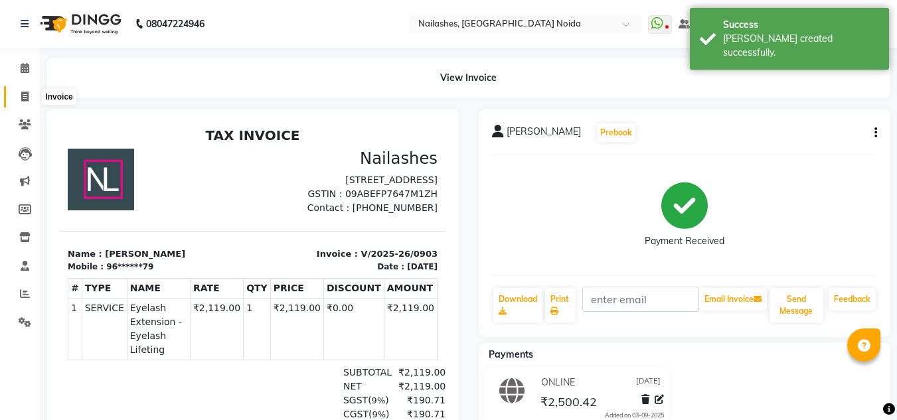
click at [23, 101] on icon at bounding box center [24, 97] width 7 height 10
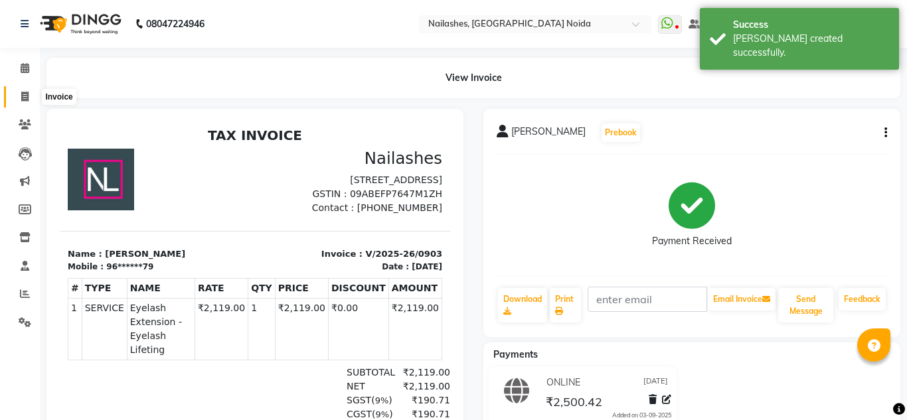
select select "service"
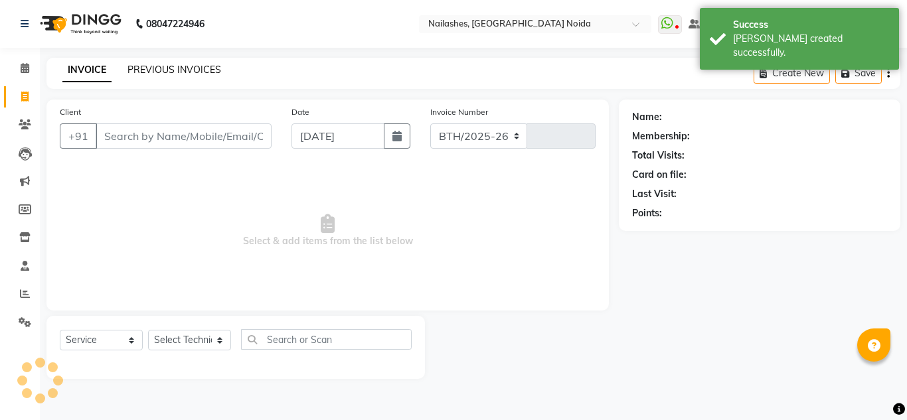
select select "6068"
type input "0904"
click at [187, 68] on link "PREVIOUS INVOICES" at bounding box center [175, 70] width 94 height 12
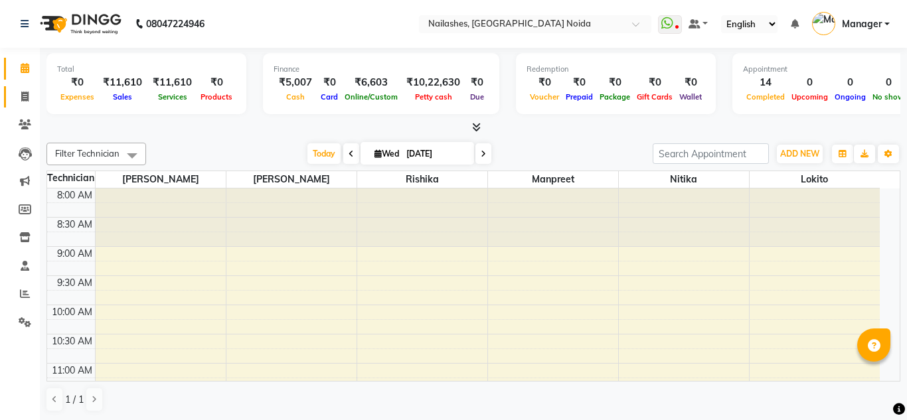
click at [21, 105] on link "Invoice" at bounding box center [20, 97] width 32 height 22
